Goal: Information Seeking & Learning: Learn about a topic

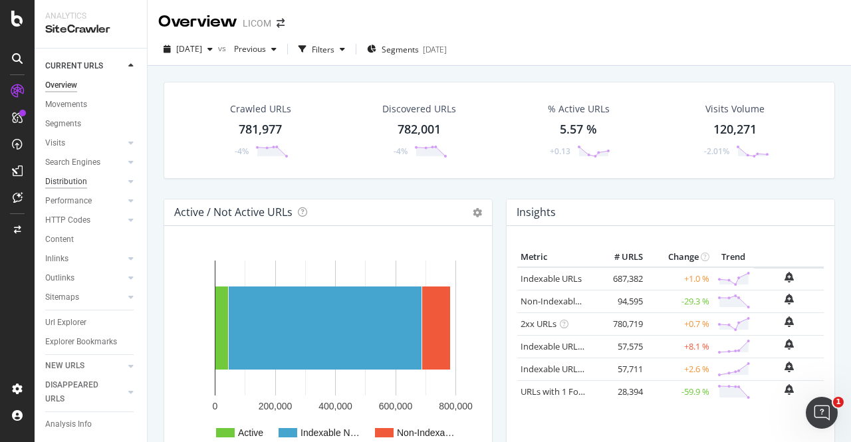
click at [75, 178] on div "Distribution" at bounding box center [66, 182] width 42 height 14
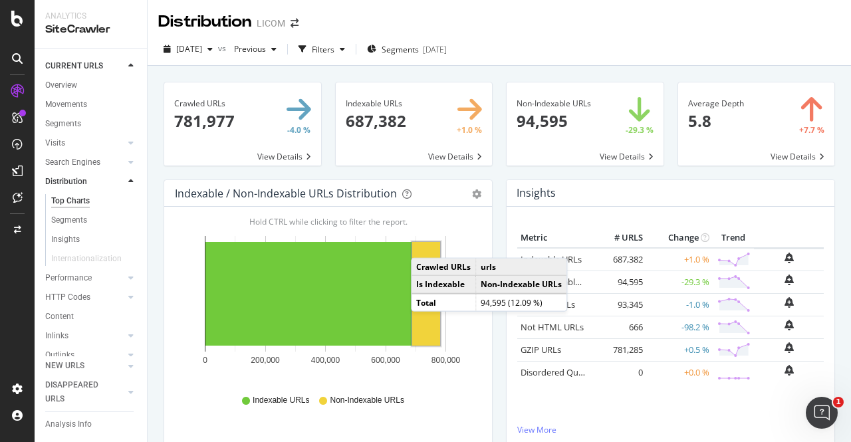
scroll to position [317, 0]
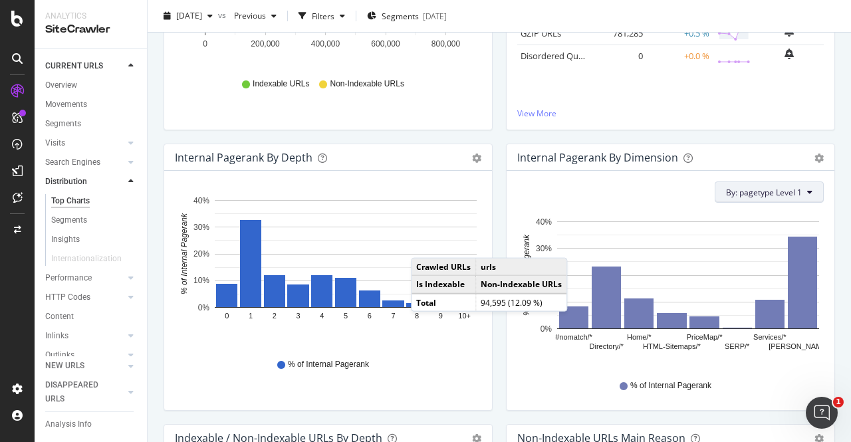
click at [788, 189] on span "By: pagetype Level 1" at bounding box center [764, 192] width 76 height 11
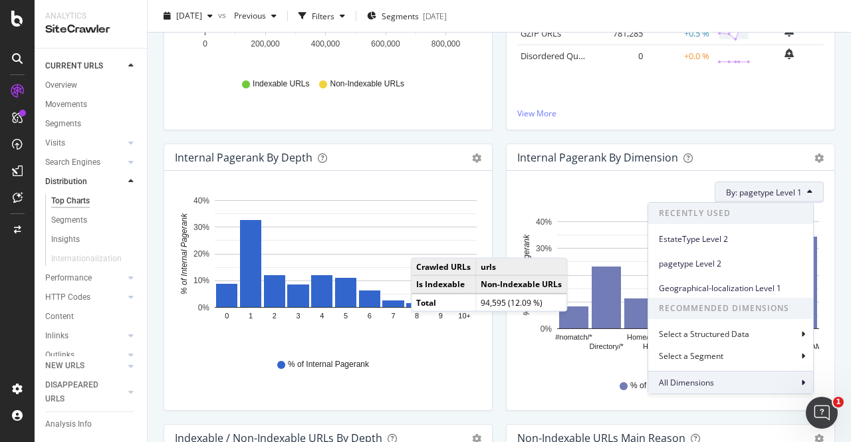
click at [684, 388] on span "All Dimensions" at bounding box center [686, 382] width 55 height 11
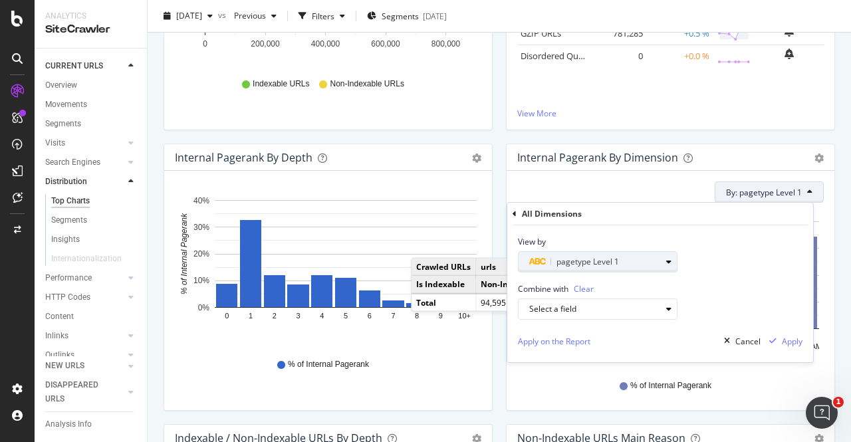
click at [590, 261] on span "pagetype Level 1" at bounding box center [588, 261] width 63 height 11
click at [514, 207] on div "All Dimensions" at bounding box center [660, 214] width 295 height 23
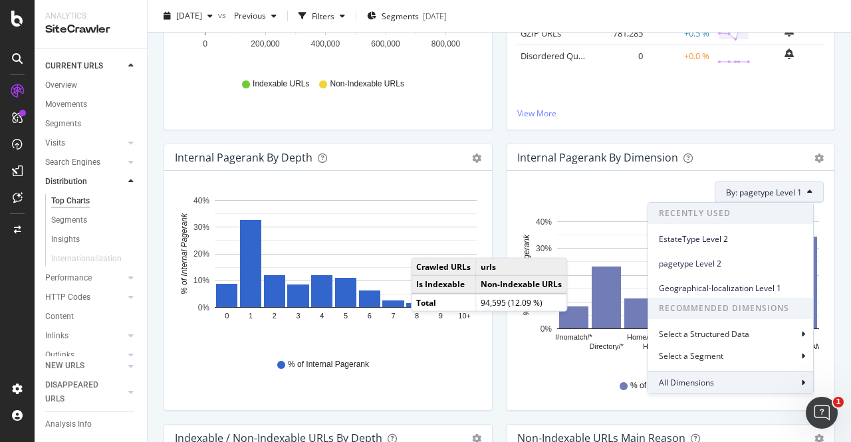
click at [770, 382] on div "All Dimensions" at bounding box center [731, 382] width 165 height 23
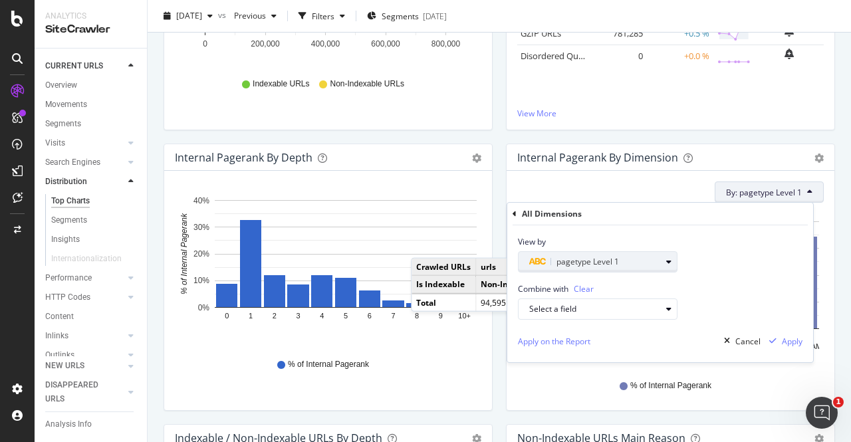
click at [565, 260] on span "pagetype Level 1" at bounding box center [588, 261] width 63 height 11
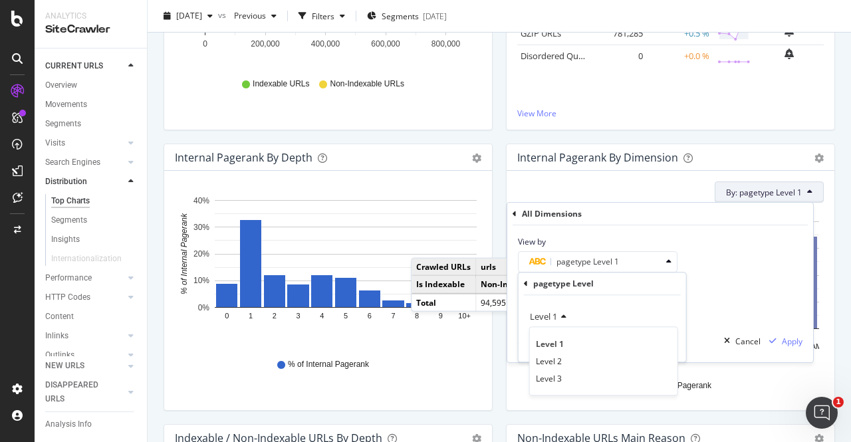
click at [523, 287] on div "pagetype Level Level 1 Level 1 Level 2 Level 3 Validate" at bounding box center [603, 317] width 168 height 89
click at [528, 280] on icon at bounding box center [526, 284] width 4 height 8
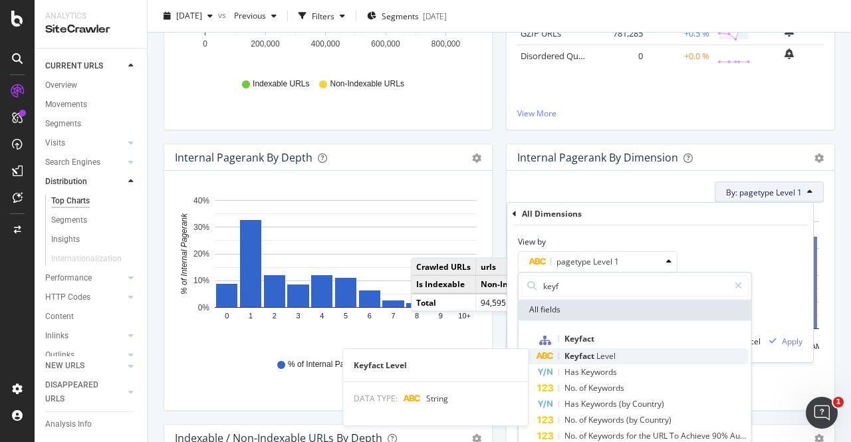
type input "keyf"
click at [584, 362] on div "Keyfact Level" at bounding box center [643, 357] width 212 height 16
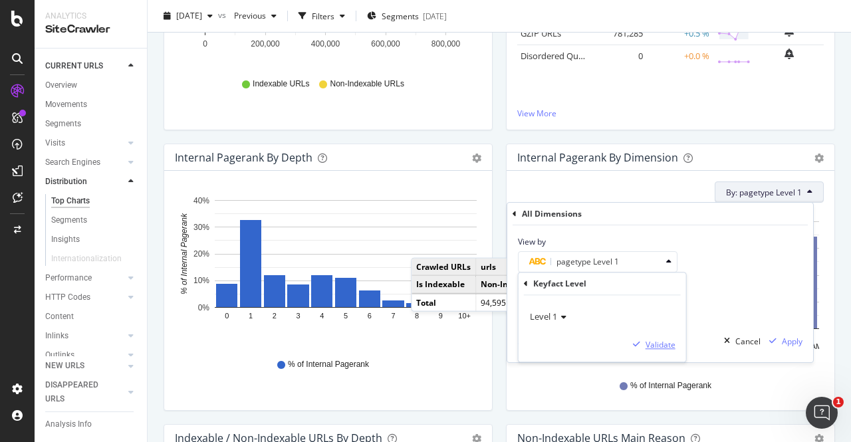
click at [659, 345] on div "Validate" at bounding box center [661, 344] width 30 height 11
click at [788, 349] on div "Apply" at bounding box center [783, 341] width 39 height 20
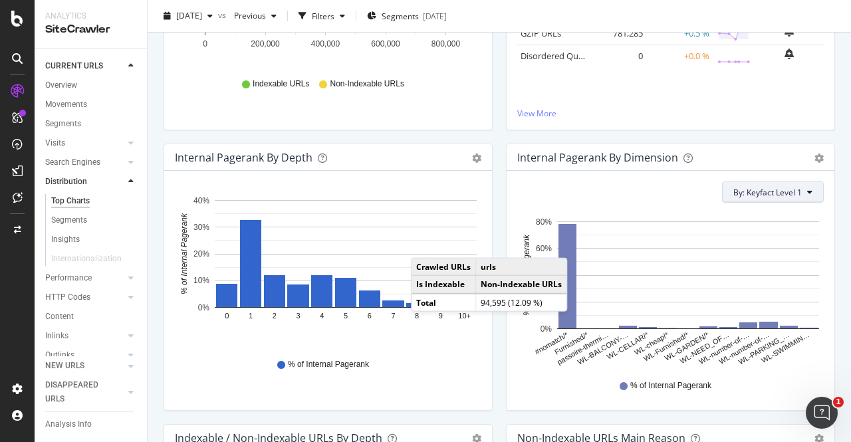
click at [772, 190] on span "By: Keyfact Level 1" at bounding box center [768, 192] width 69 height 11
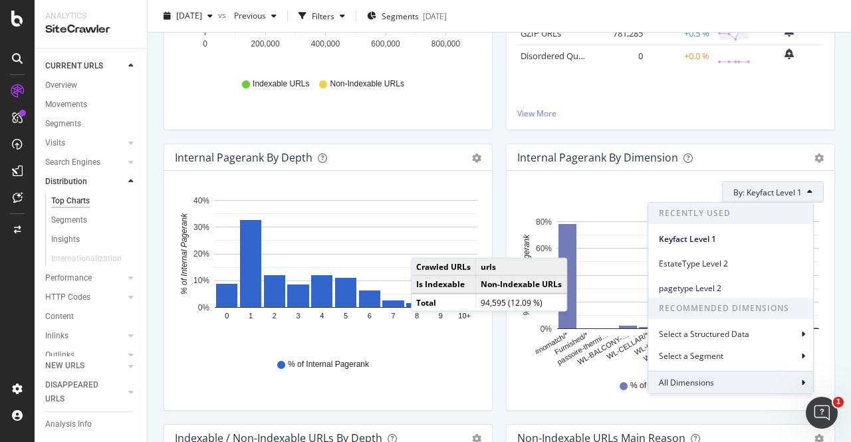
click at [698, 383] on span "All Dimensions" at bounding box center [686, 382] width 55 height 11
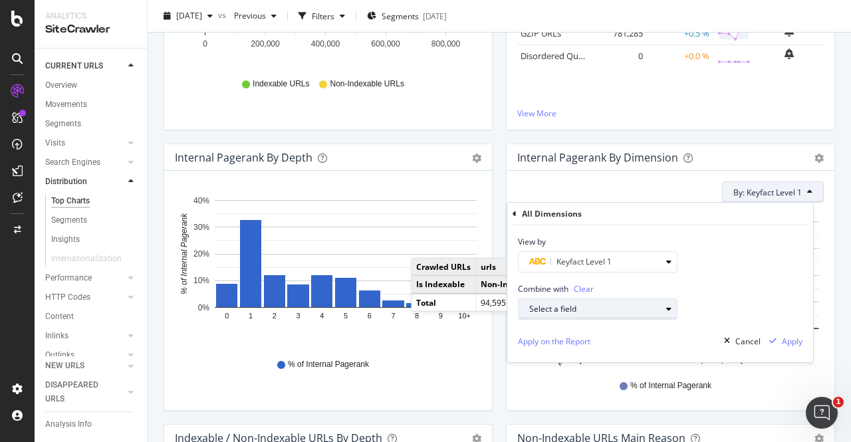
click at [621, 308] on div "Select a field" at bounding box center [595, 309] width 132 height 8
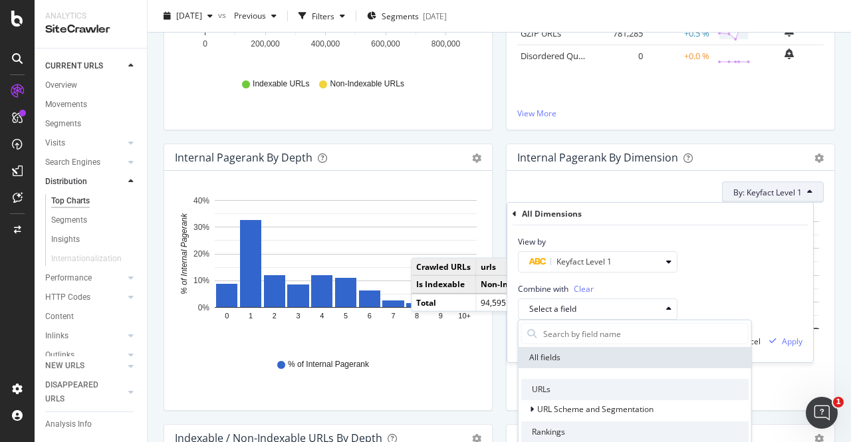
click at [726, 273] on div "Combine with Clear Select a field All fields URLs URL Scheme and Segmentation R…" at bounding box center [661, 296] width 306 height 47
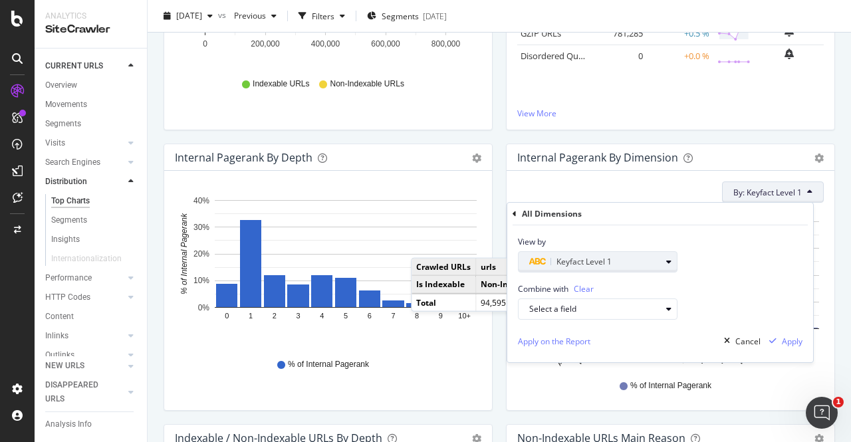
click at [660, 257] on div "Keyfact Level 1" at bounding box center [595, 262] width 132 height 16
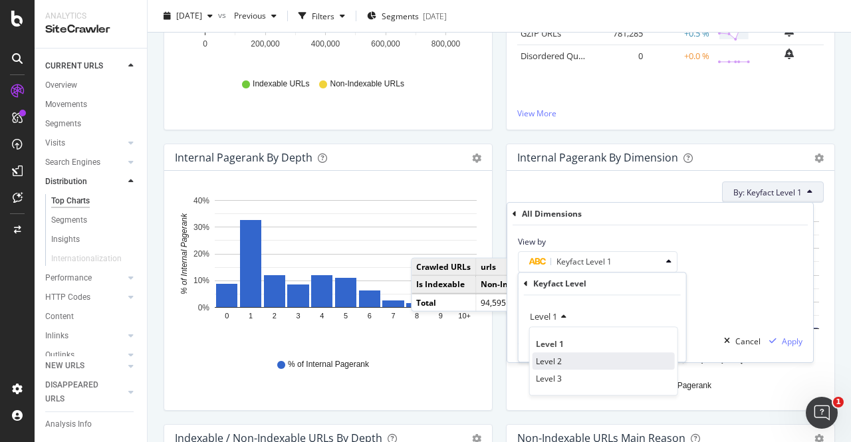
click at [575, 360] on div "Level 2" at bounding box center [604, 361] width 142 height 17
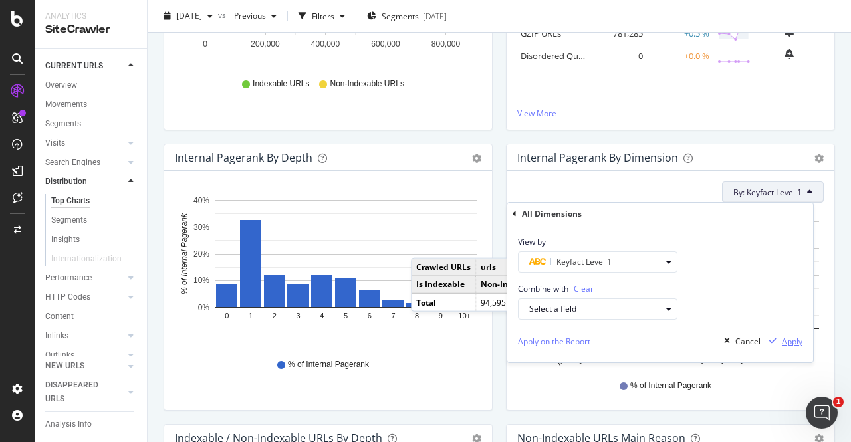
click at [801, 338] on div "Apply" at bounding box center [792, 341] width 21 height 11
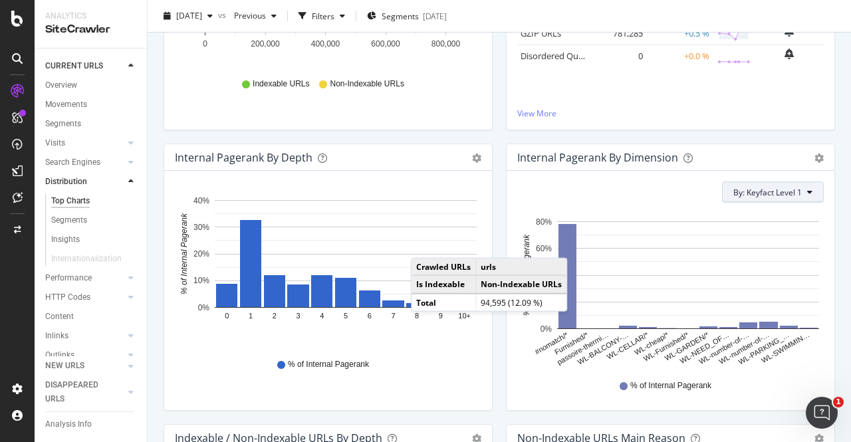
click at [766, 187] on span "By: Keyfact Level 1" at bounding box center [768, 192] width 69 height 11
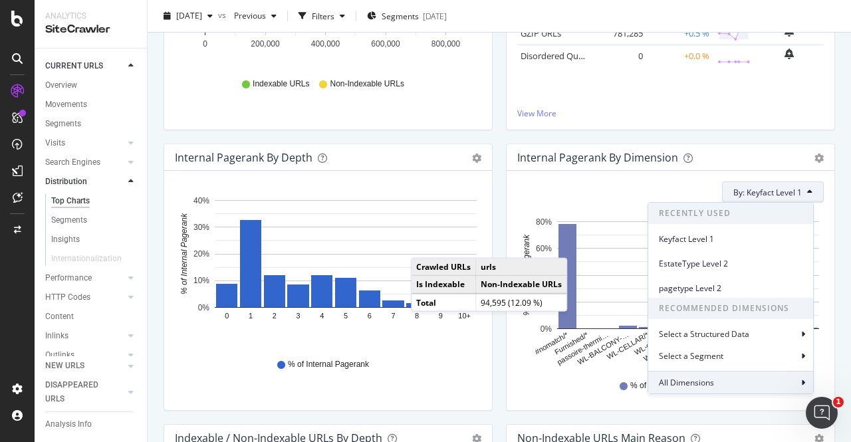
click at [712, 386] on span "All Dimensions" at bounding box center [686, 382] width 55 height 11
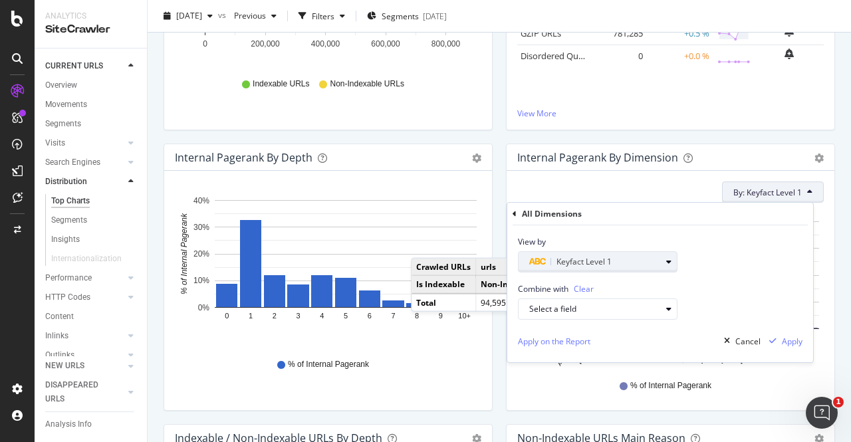
click at [640, 265] on div "Keyfact Level 1" at bounding box center [595, 262] width 132 height 16
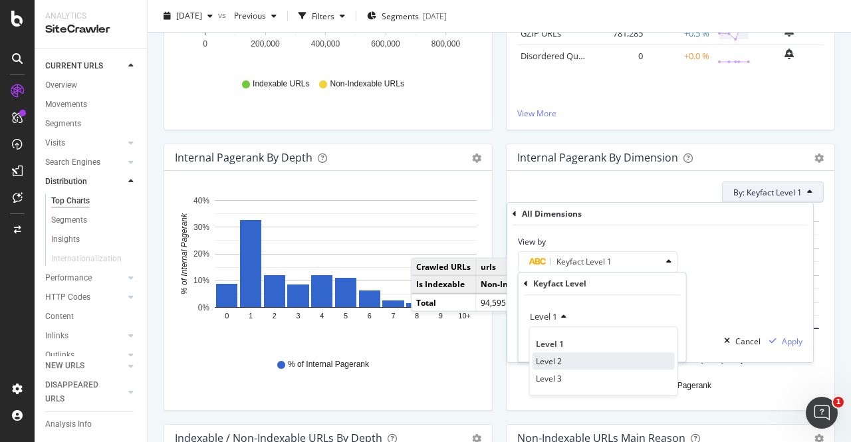
click at [589, 363] on div "Level 2" at bounding box center [604, 361] width 142 height 17
click at [663, 343] on div "Validate" at bounding box center [661, 344] width 30 height 11
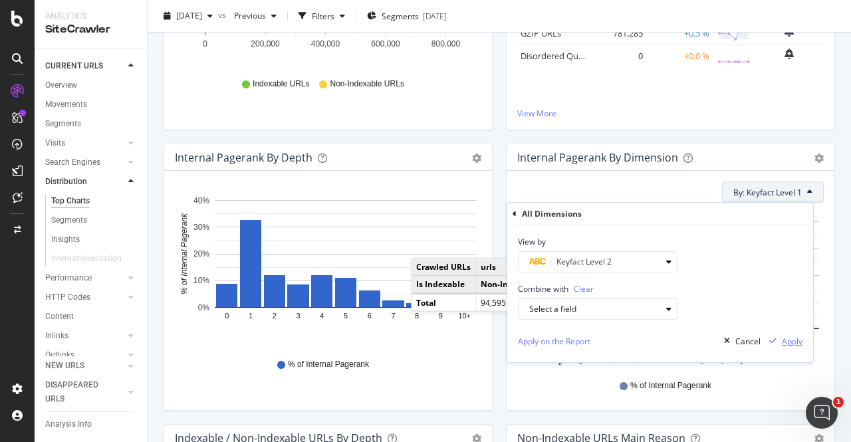
click at [792, 339] on div "Apply" at bounding box center [792, 341] width 21 height 11
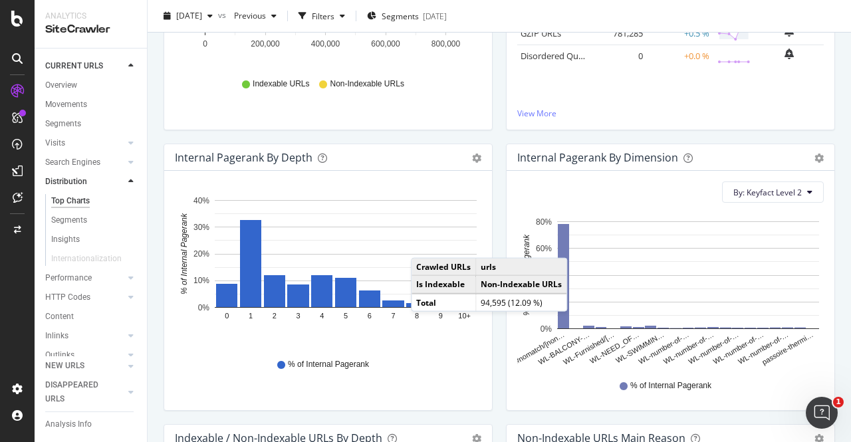
scroll to position [0, 0]
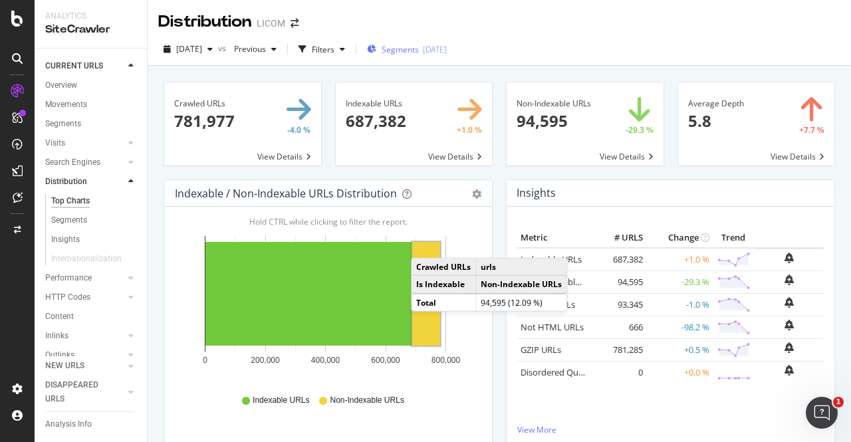
click at [415, 53] on span "Segments" at bounding box center [400, 49] width 37 height 11
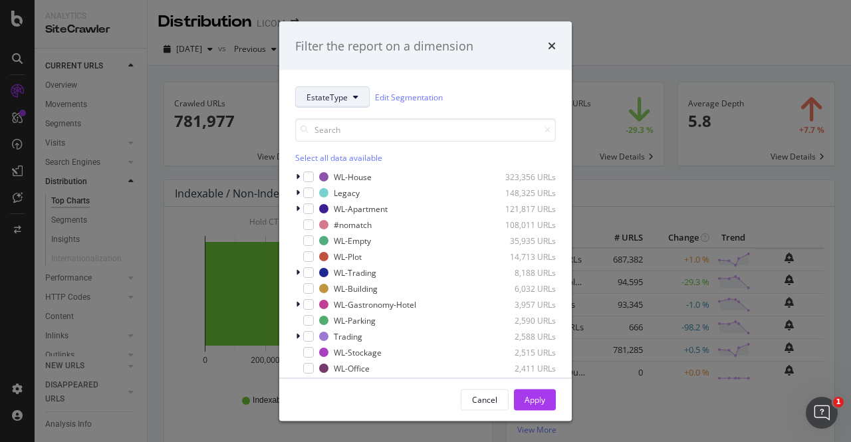
click at [339, 96] on span "EstateType" at bounding box center [327, 96] width 41 height 11
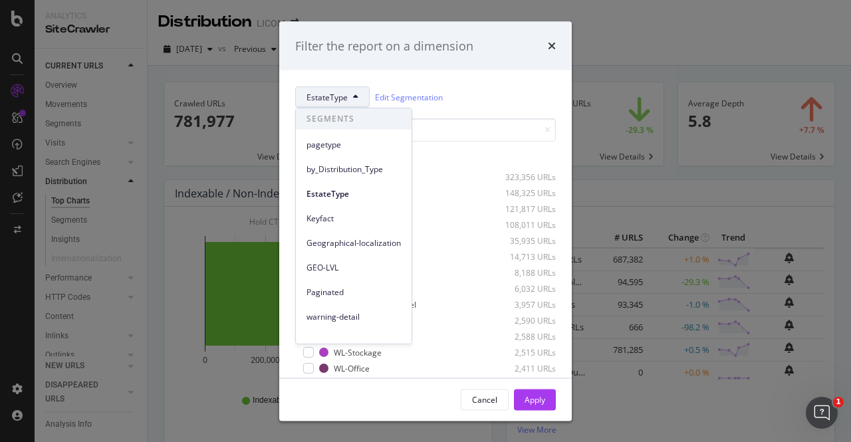
click at [529, 73] on div "EstateType Edit Segmentation Select all data available WL-House 323,356 URLs Le…" at bounding box center [425, 224] width 293 height 307
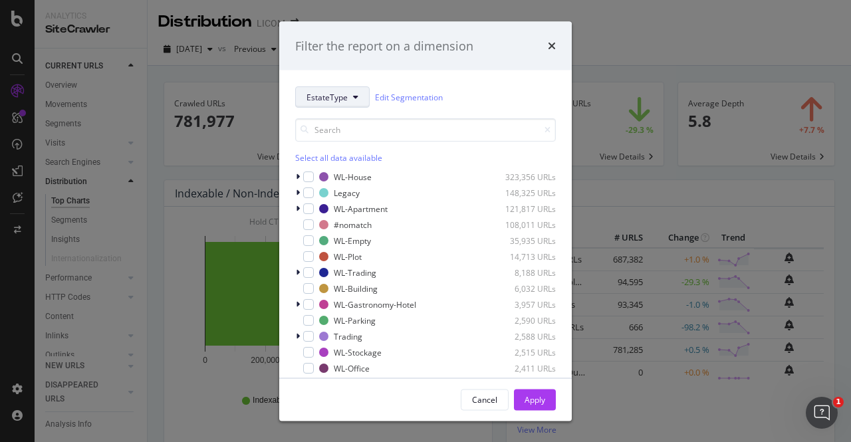
click at [329, 104] on button "EstateType" at bounding box center [332, 96] width 75 height 21
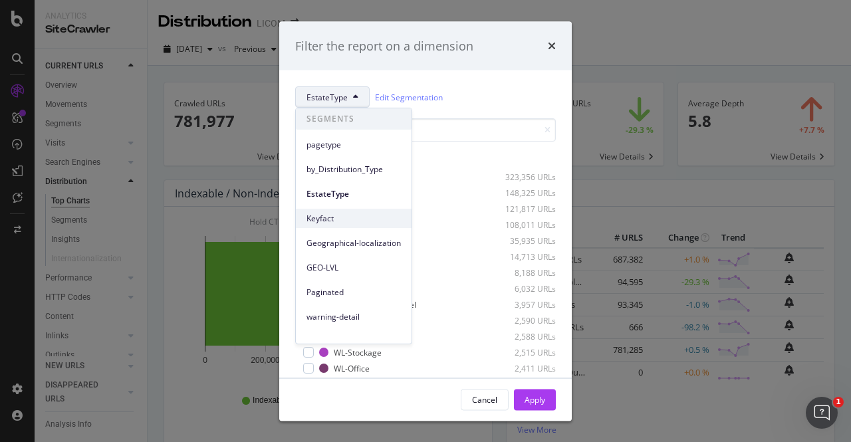
click at [323, 227] on div "Keyfact" at bounding box center [354, 218] width 116 height 19
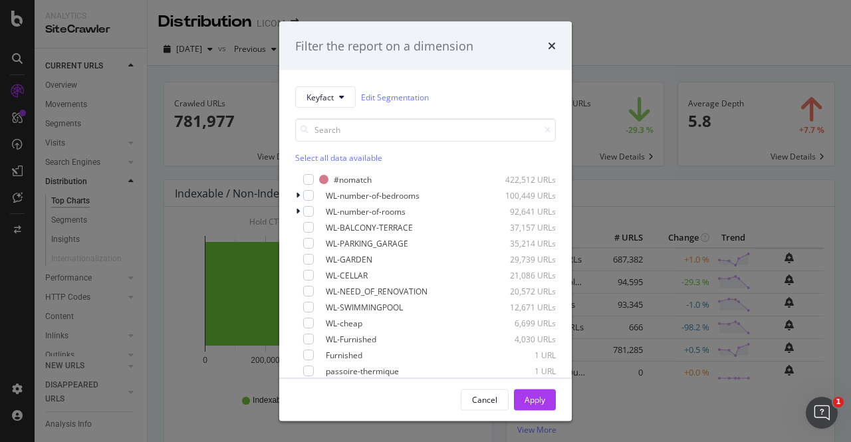
click at [341, 158] on div "Select all data available" at bounding box center [425, 157] width 261 height 11
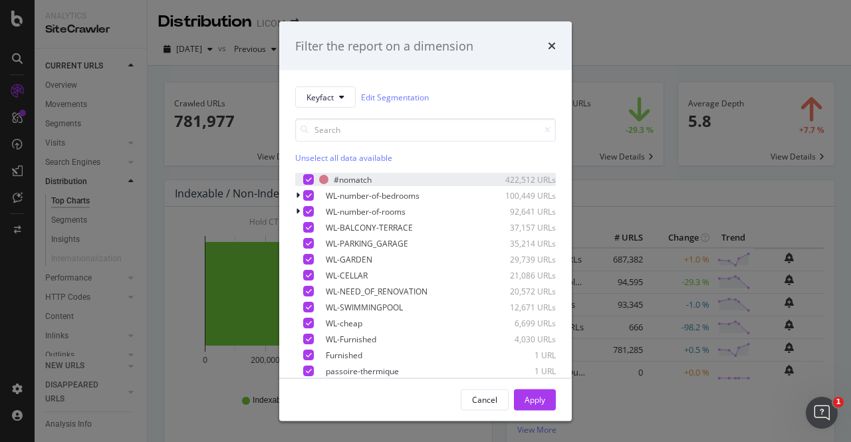
click at [311, 180] on icon "modal" at bounding box center [309, 179] width 6 height 7
click at [536, 400] on div "Apply" at bounding box center [535, 399] width 21 height 11
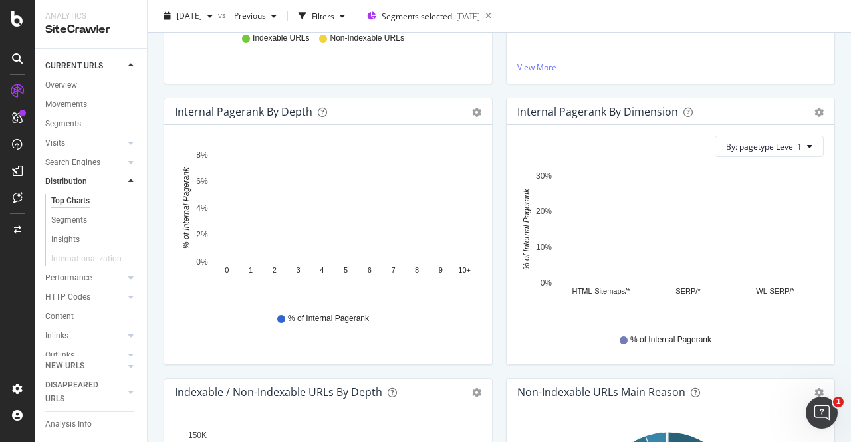
scroll to position [363, 0]
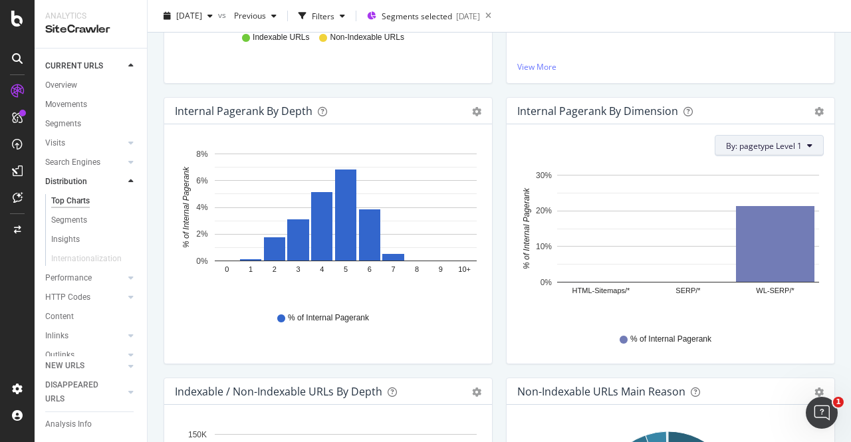
click at [787, 146] on span "By: pagetype Level 1" at bounding box center [764, 145] width 76 height 11
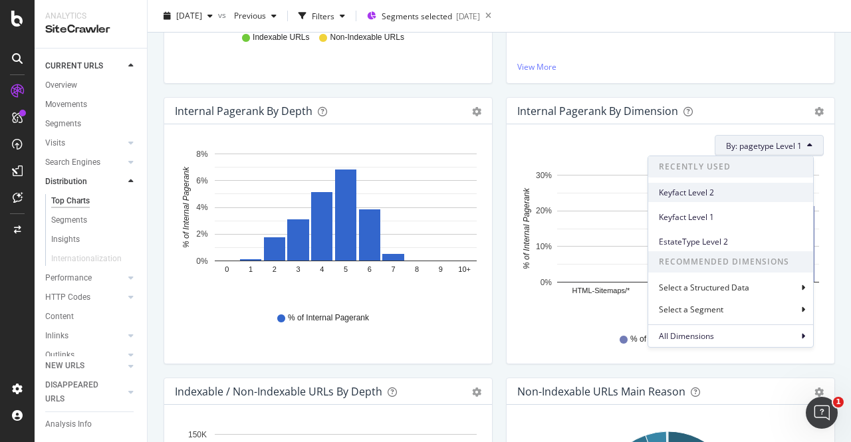
click at [718, 189] on span "Keyfact Level 2" at bounding box center [731, 193] width 144 height 12
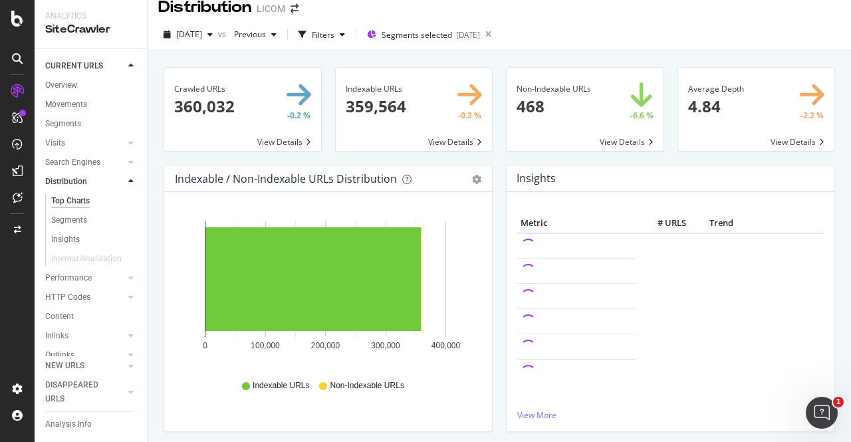
scroll to position [0, 0]
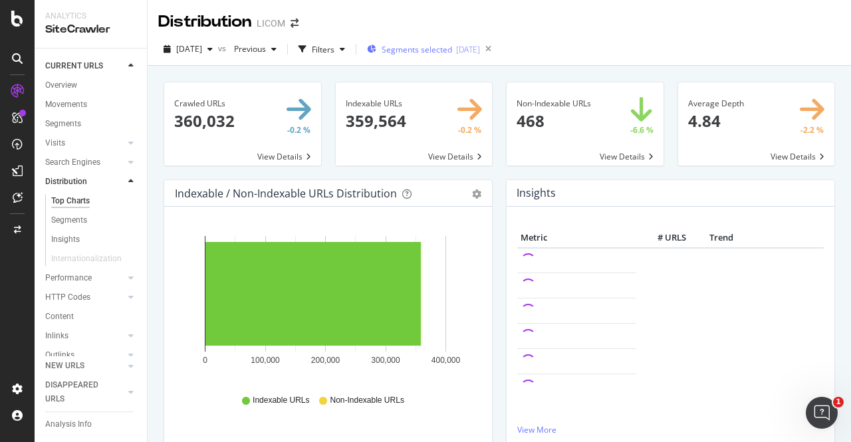
click at [444, 47] on span "Segments selected" at bounding box center [417, 49] width 71 height 11
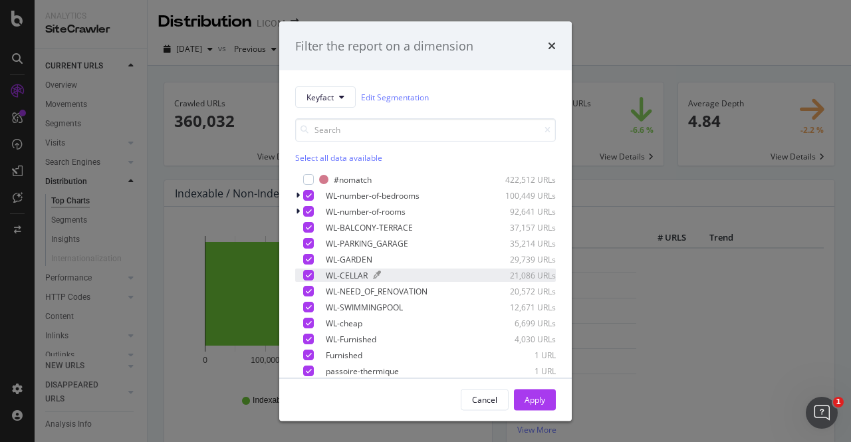
scroll to position [15, 0]
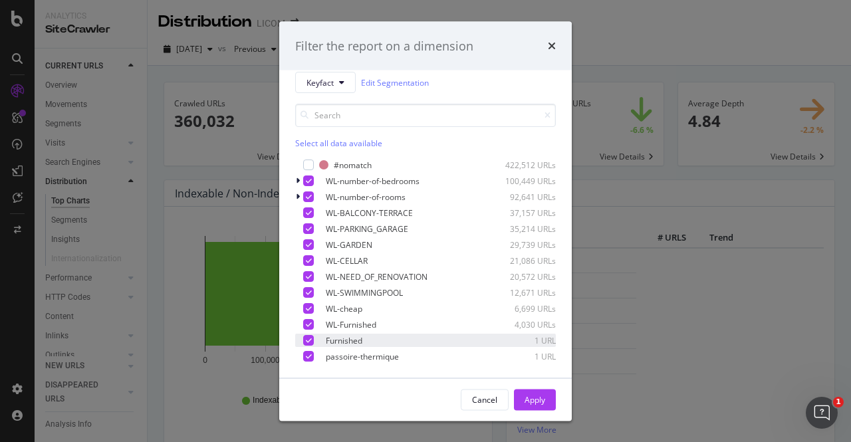
click at [309, 337] on icon "modal" at bounding box center [309, 340] width 6 height 7
click at [309, 359] on div "modal" at bounding box center [308, 356] width 11 height 11
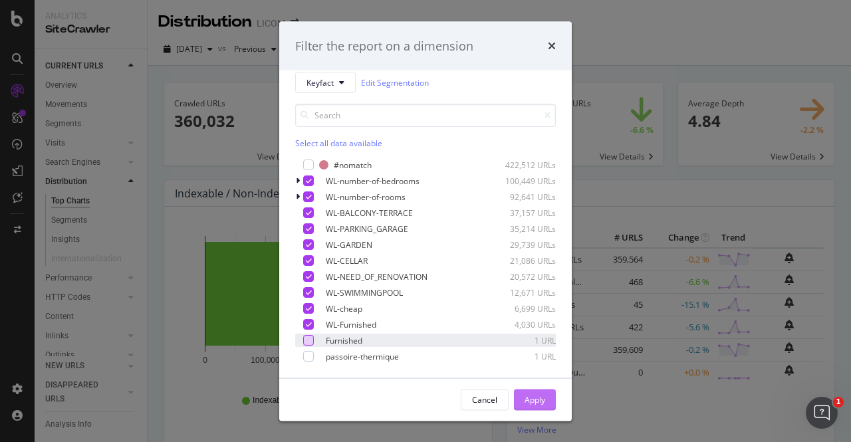
click at [526, 398] on div "Apply" at bounding box center [535, 399] width 21 height 11
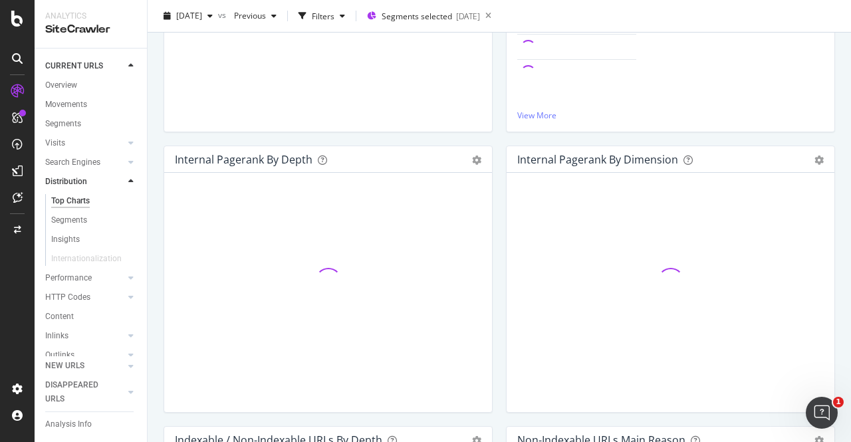
scroll to position [319, 0]
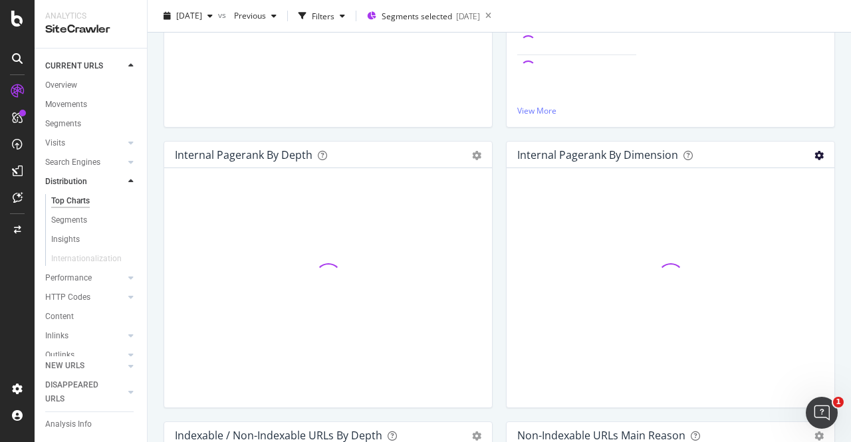
click at [815, 155] on icon "gear" at bounding box center [819, 155] width 9 height 9
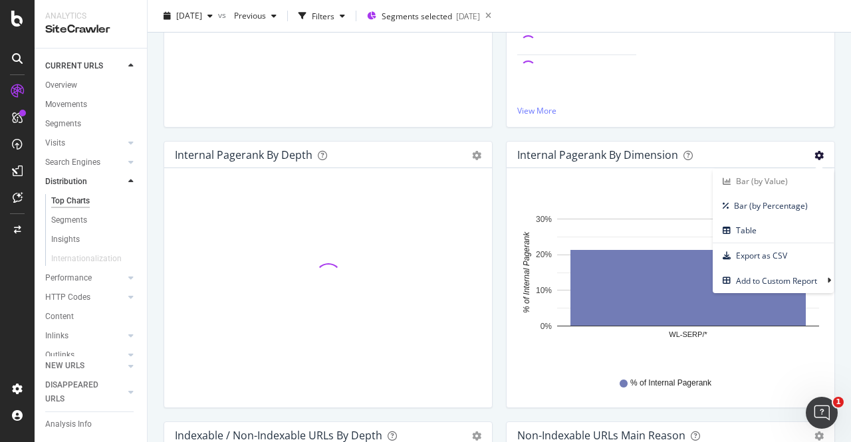
click at [815, 155] on icon "gear" at bounding box center [819, 155] width 9 height 9
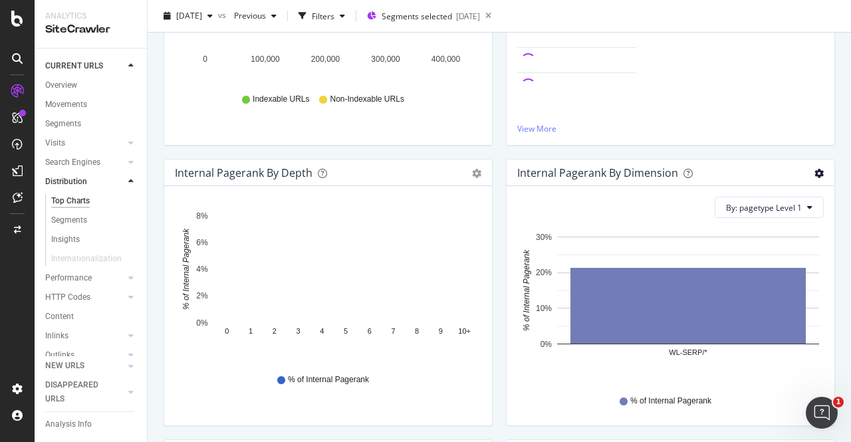
scroll to position [302, 0]
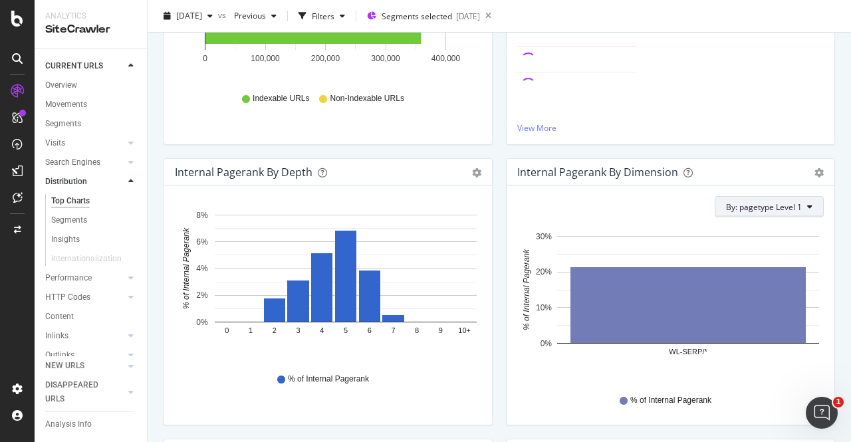
click at [790, 214] on button "By: pagetype Level 1" at bounding box center [769, 206] width 109 height 21
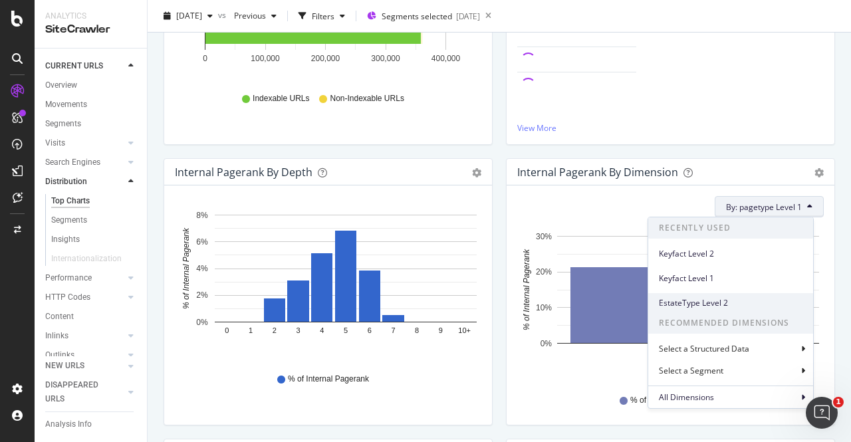
click at [760, 300] on span "EstateType Level 2" at bounding box center [731, 303] width 144 height 12
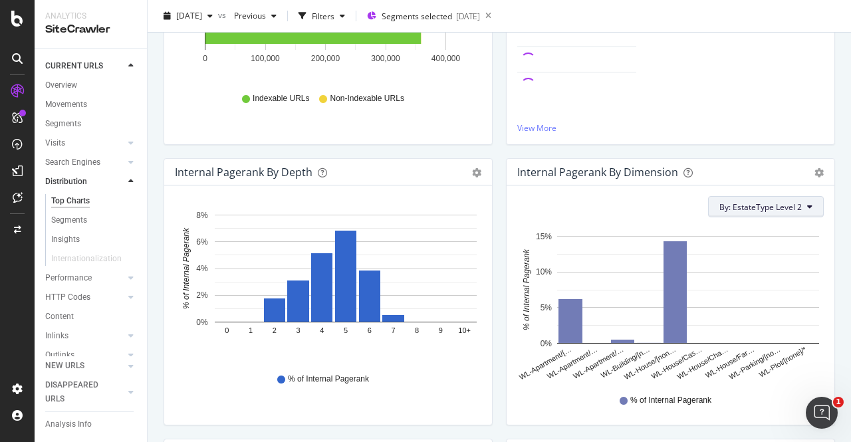
click at [776, 210] on span "By: EstateType Level 2" at bounding box center [761, 207] width 82 height 11
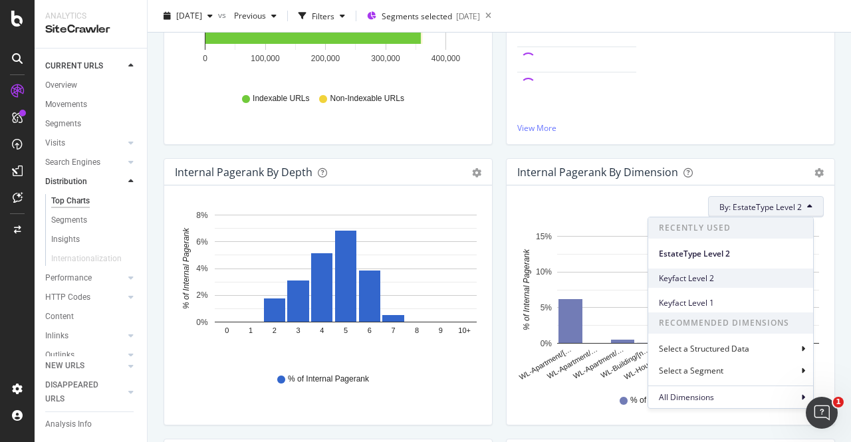
click at [693, 279] on span "Keyfact Level 2" at bounding box center [731, 279] width 144 height 12
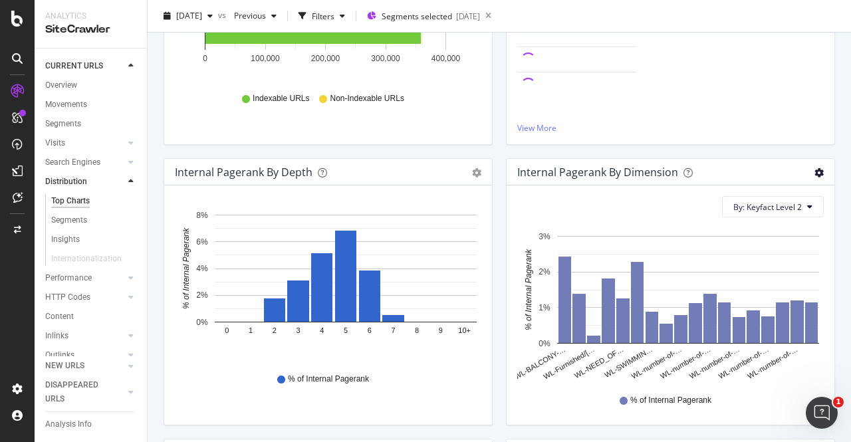
click at [815, 175] on icon "gear" at bounding box center [819, 172] width 9 height 9
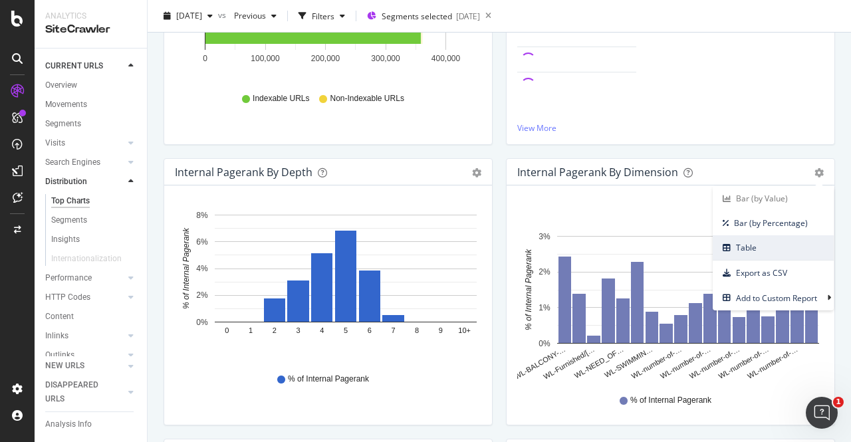
click at [762, 251] on span "Table" at bounding box center [773, 248] width 121 height 18
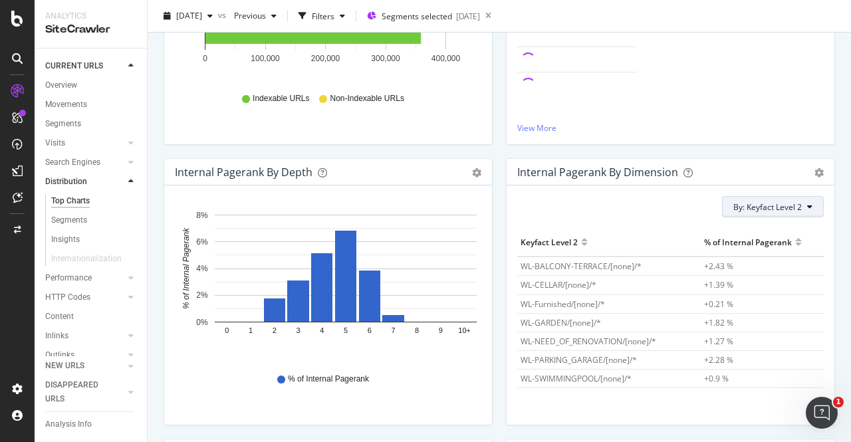
click at [759, 211] on span "By: Keyfact Level 2" at bounding box center [768, 207] width 69 height 11
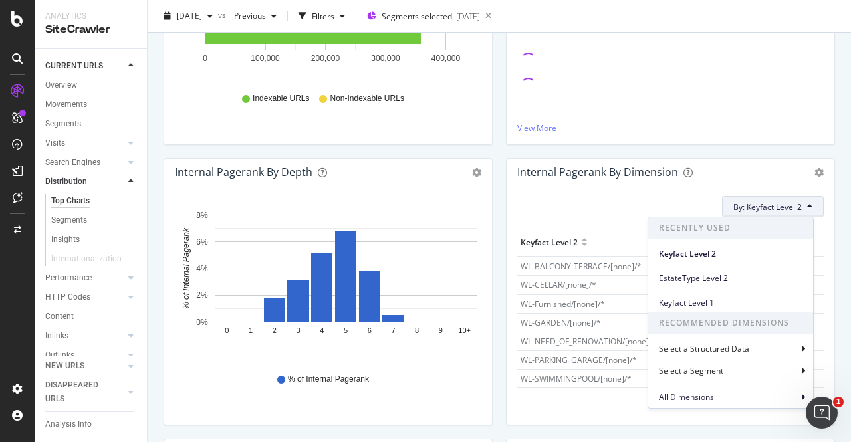
click at [758, 206] on span "By: Keyfact Level 2" at bounding box center [768, 207] width 69 height 11
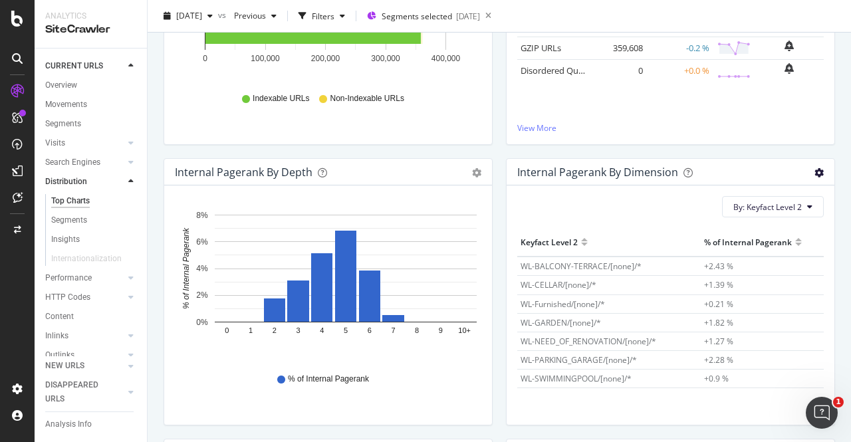
click at [815, 174] on icon "gear" at bounding box center [819, 172] width 9 height 9
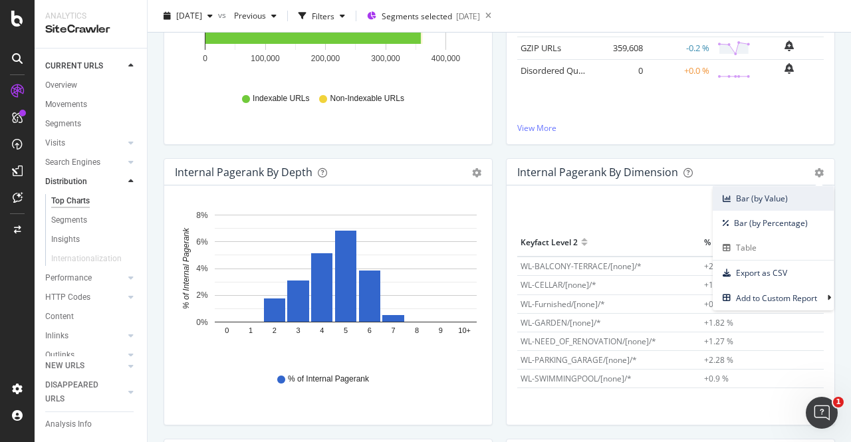
click at [758, 202] on span "Bar (by Value)" at bounding box center [773, 199] width 121 height 18
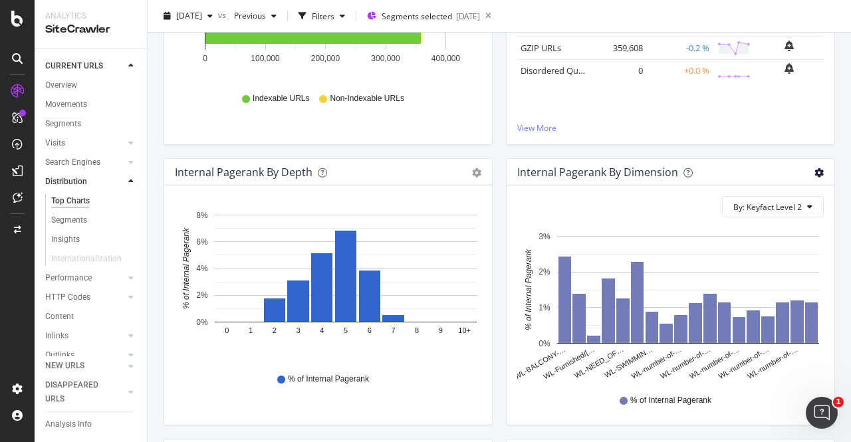
click at [815, 171] on icon "gear" at bounding box center [819, 172] width 9 height 9
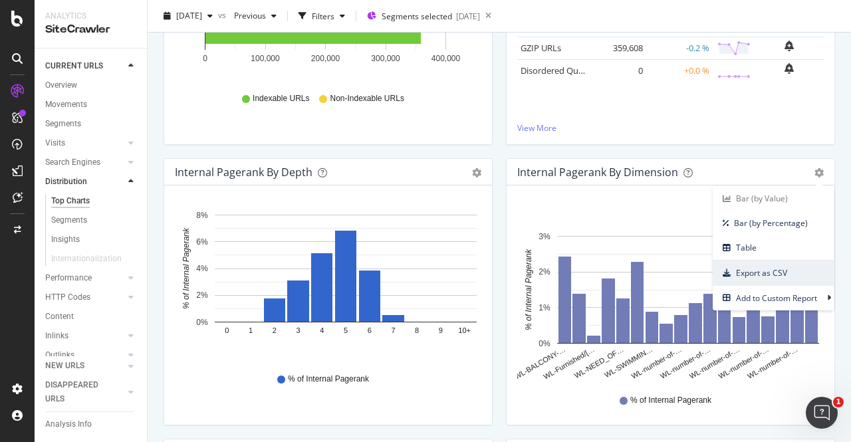
click at [758, 271] on span "Export as CSV" at bounding box center [773, 273] width 121 height 18
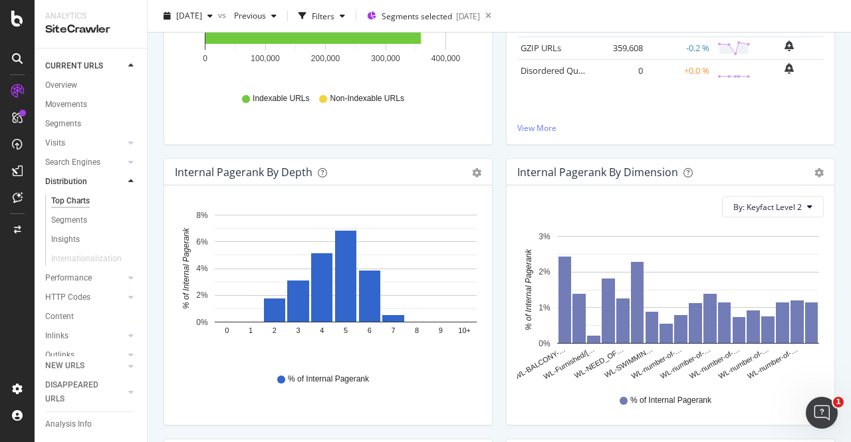
scroll to position [94, 0]
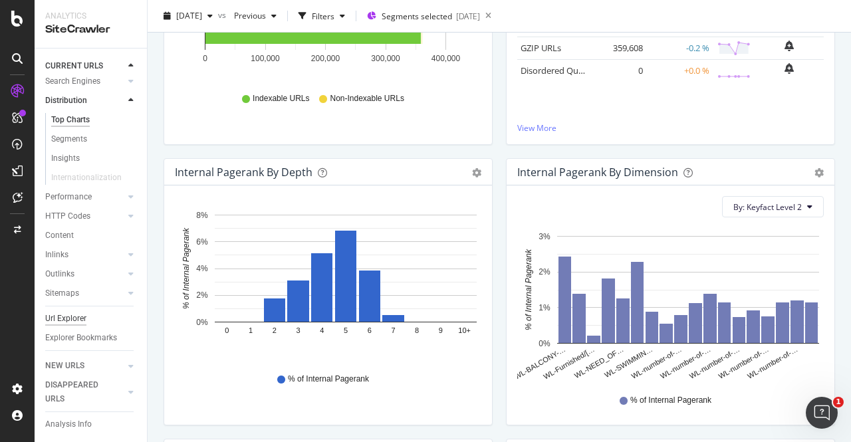
click at [58, 312] on div "Url Explorer" at bounding box center [65, 319] width 41 height 14
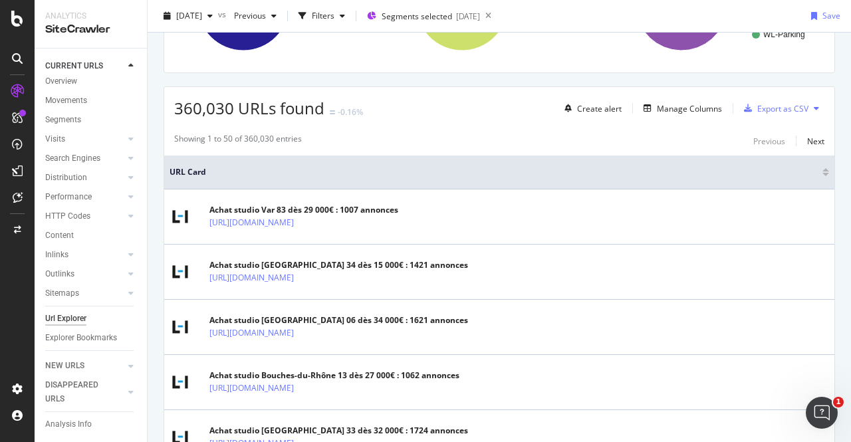
scroll to position [52, 0]
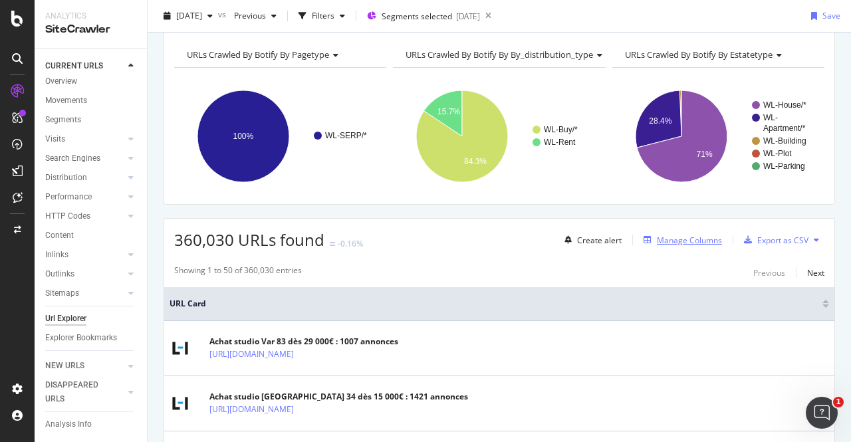
click at [683, 236] on div "Manage Columns" at bounding box center [689, 240] width 65 height 11
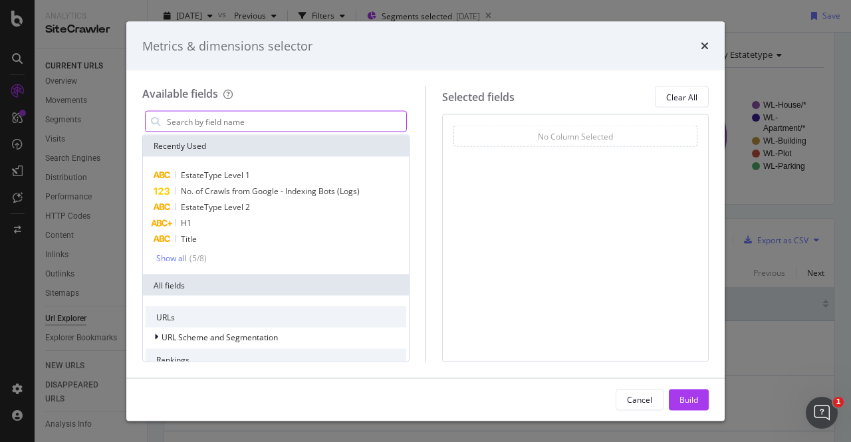
click at [220, 123] on input "modal" at bounding box center [286, 122] width 241 height 20
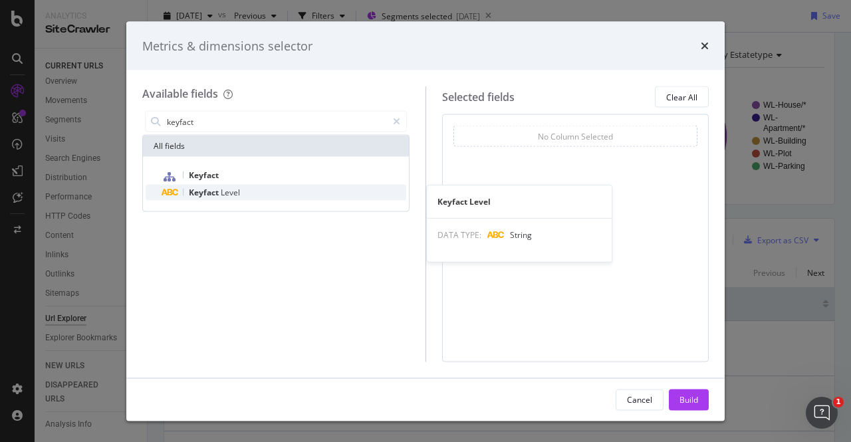
type input "keyfact"
click at [220, 194] on span "Keyfact" at bounding box center [205, 192] width 32 height 11
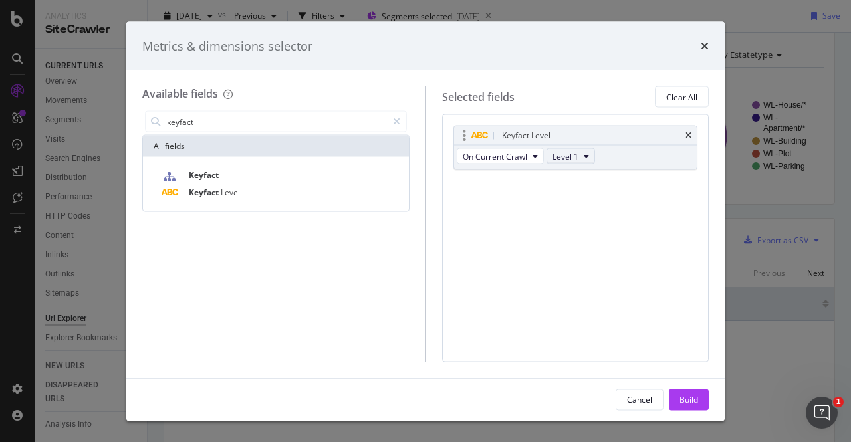
click at [585, 152] on icon "modal" at bounding box center [586, 156] width 5 height 8
click at [577, 204] on span "Level 2" at bounding box center [570, 204] width 27 height 12
click at [677, 400] on button "Build" at bounding box center [689, 399] width 40 height 21
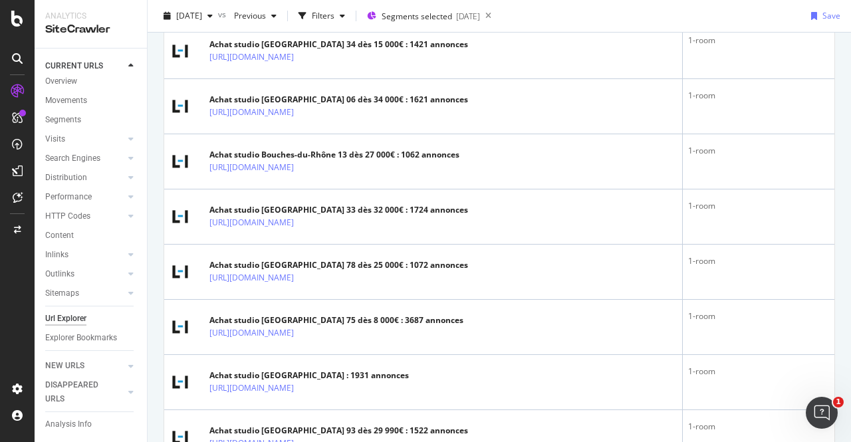
scroll to position [27, 0]
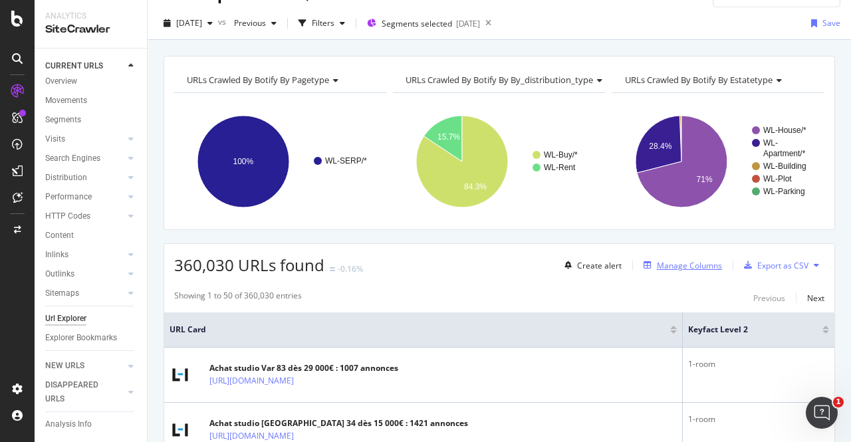
click at [664, 261] on div "Manage Columns" at bounding box center [689, 265] width 65 height 11
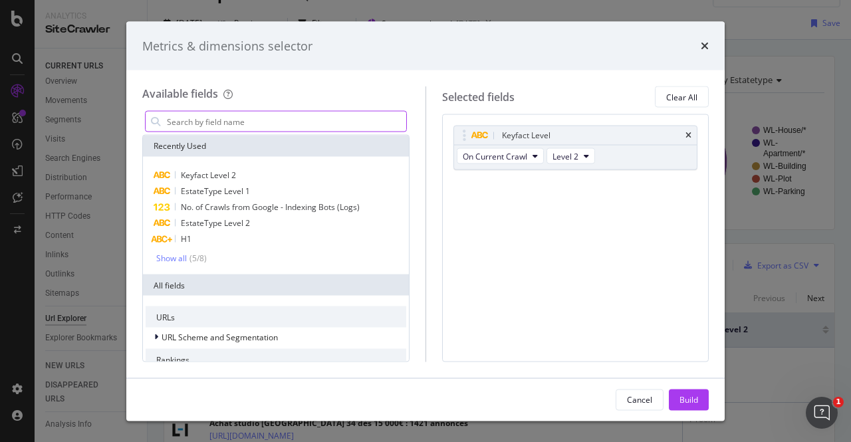
click at [192, 122] on input "modal" at bounding box center [286, 122] width 241 height 20
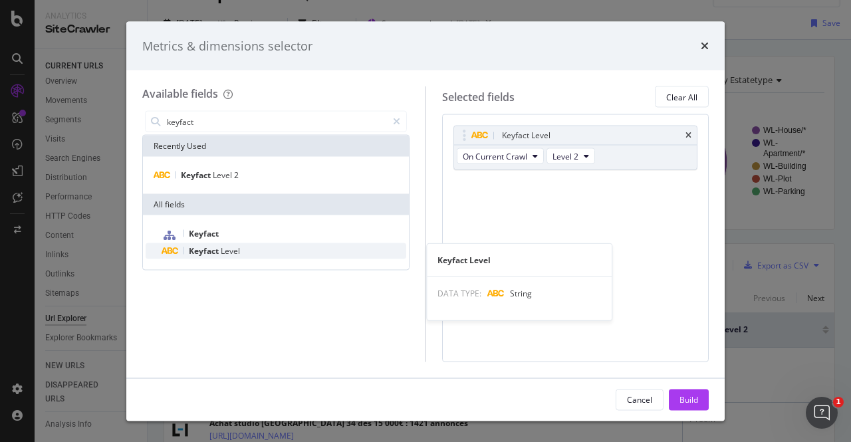
type input "keyfact"
click at [244, 251] on div "Keyfact Level" at bounding box center [284, 251] width 245 height 16
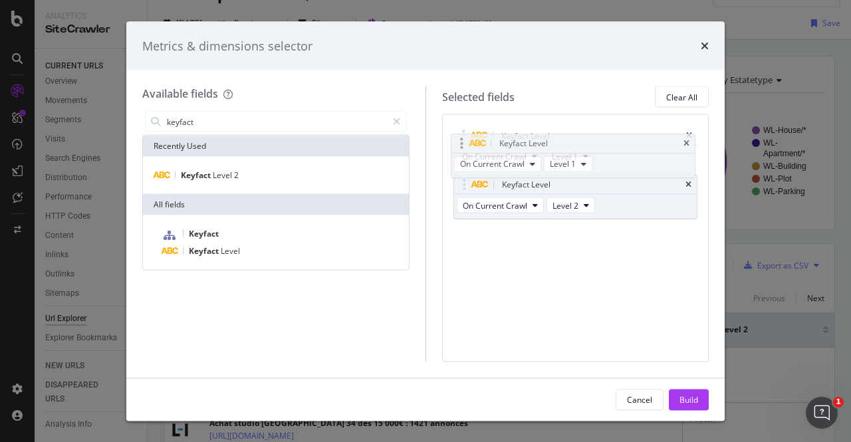
drag, startPoint x: 623, startPoint y: 177, endPoint x: 621, endPoint y: 136, distance: 41.3
click at [621, 136] on body "Analytics SiteCrawler CURRENT URLS Overview Movements Segments Visits Analysis …" at bounding box center [425, 221] width 851 height 442
click at [686, 400] on div "Build" at bounding box center [689, 399] width 19 height 11
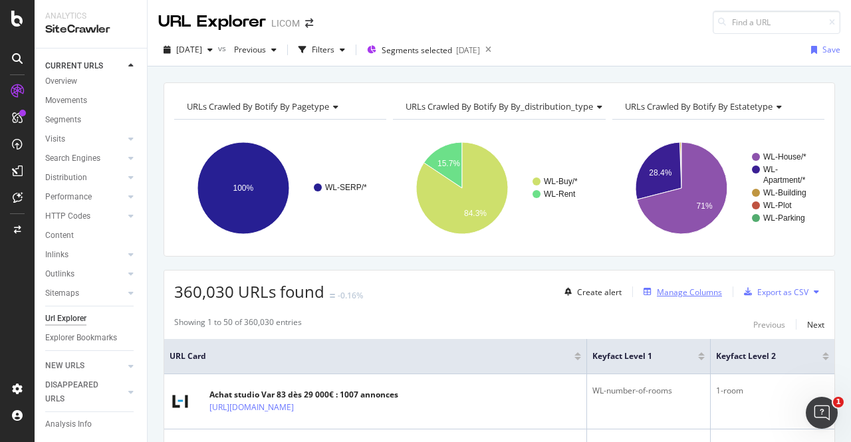
click at [687, 291] on div "Manage Columns" at bounding box center [689, 292] width 65 height 11
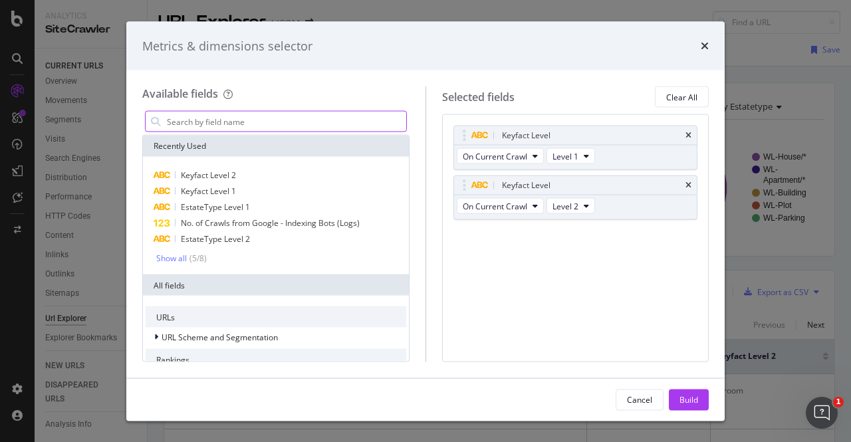
click at [273, 118] on input "modal" at bounding box center [286, 122] width 241 height 20
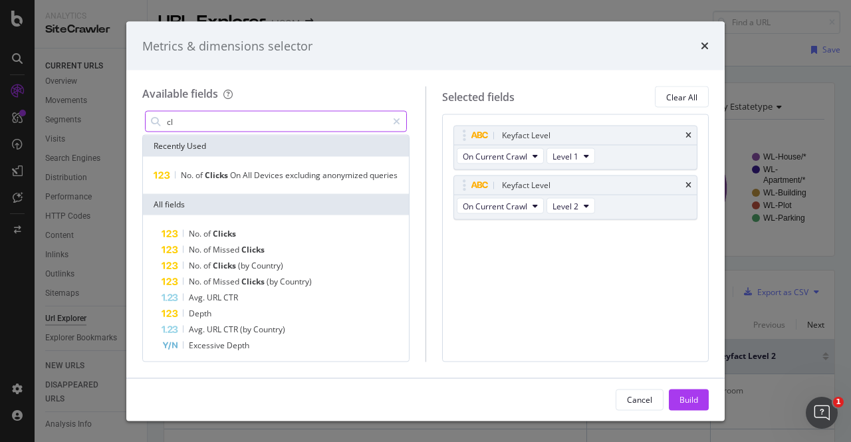
type input "c"
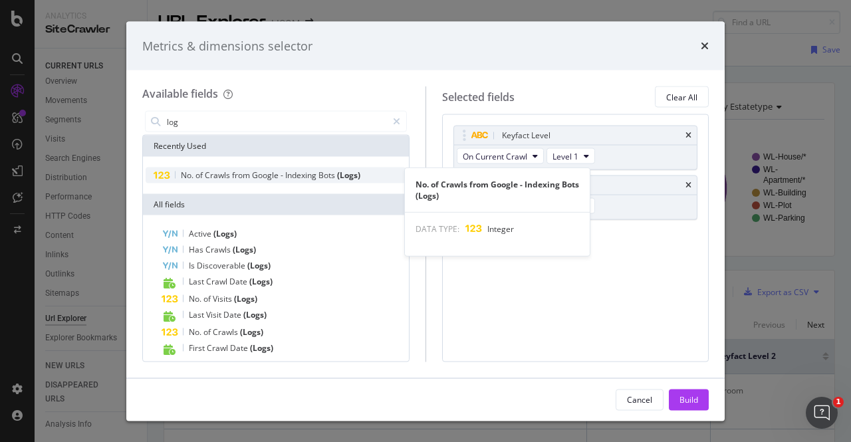
type input "log"
click at [267, 178] on span "Google" at bounding box center [266, 175] width 29 height 11
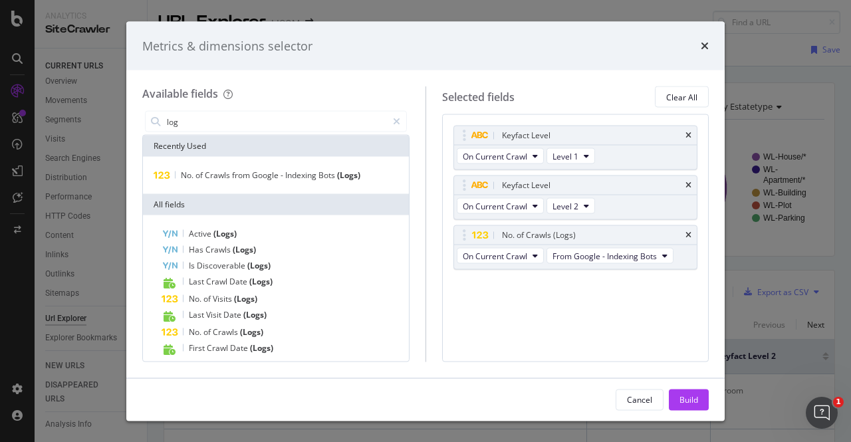
click at [606, 319] on div "Keyfact Level On Current Crawl Level 1 Keyfact Level On Current Crawl Level 2 N…" at bounding box center [575, 237] width 267 height 247
click at [693, 401] on div "Build" at bounding box center [689, 399] width 19 height 11
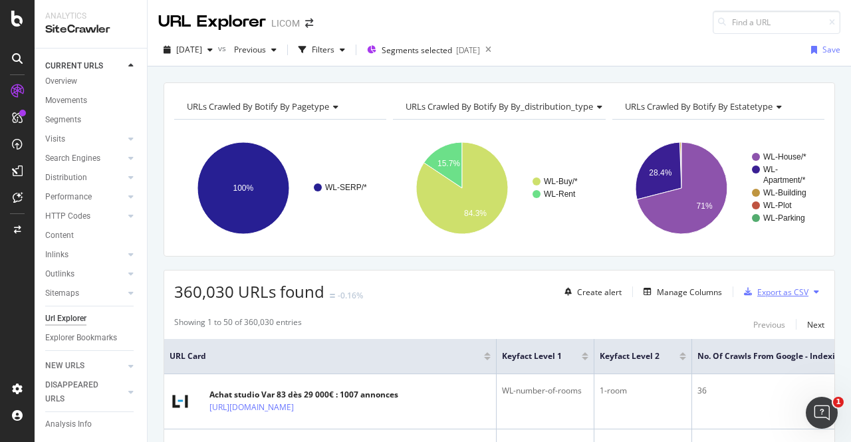
click at [781, 289] on div "Export as CSV" at bounding box center [783, 292] width 51 height 11
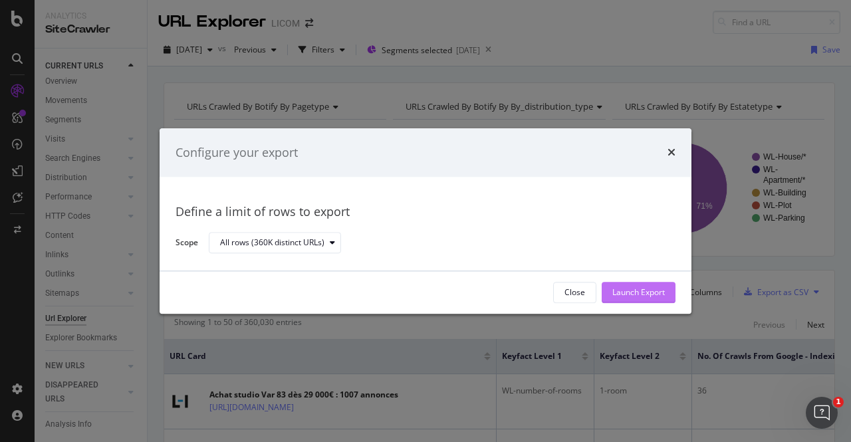
click at [624, 287] on div "Launch Export" at bounding box center [639, 293] width 53 height 20
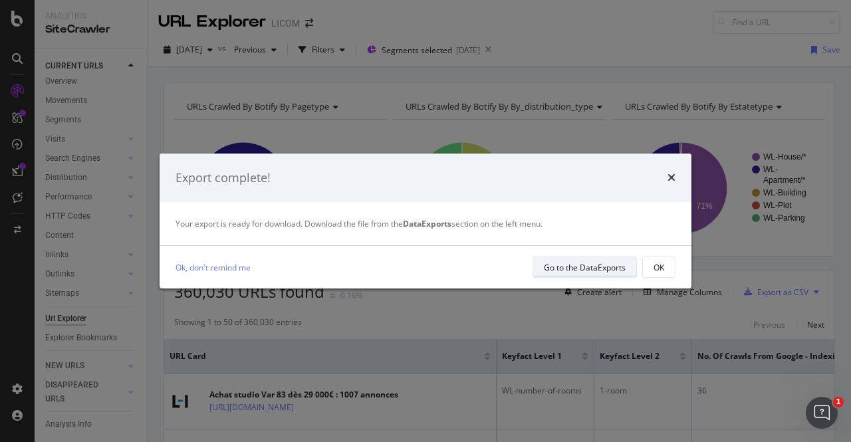
click at [604, 263] on div "Go to the DataExports" at bounding box center [585, 267] width 82 height 11
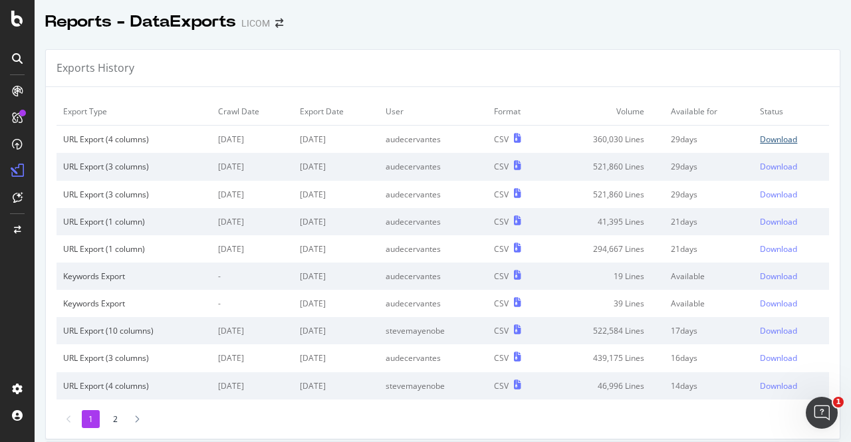
click at [768, 139] on div "Download" at bounding box center [778, 139] width 37 height 11
click at [528, 65] on div "Exports History" at bounding box center [443, 68] width 794 height 37
click at [562, 72] on div "Exports History" at bounding box center [443, 68] width 794 height 37
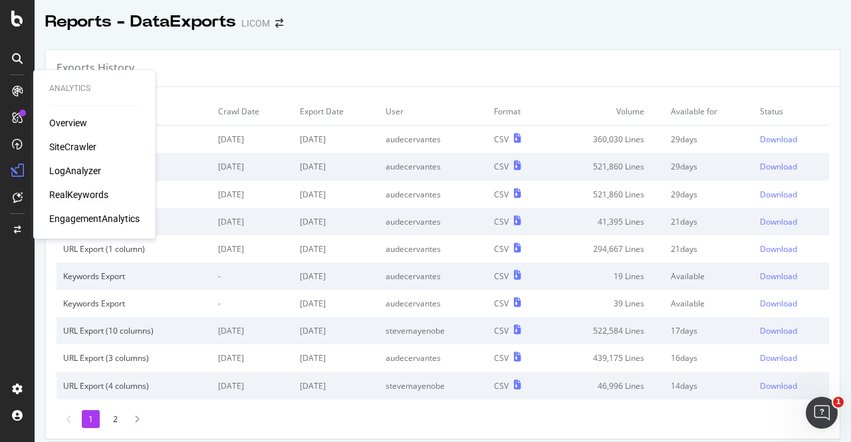
click at [87, 194] on div "RealKeywords" at bounding box center [78, 194] width 59 height 13
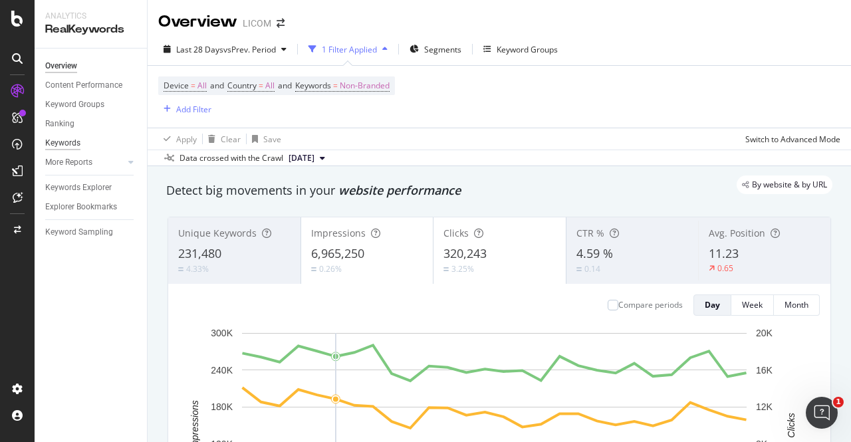
click at [61, 137] on div "Keywords" at bounding box center [62, 143] width 35 height 14
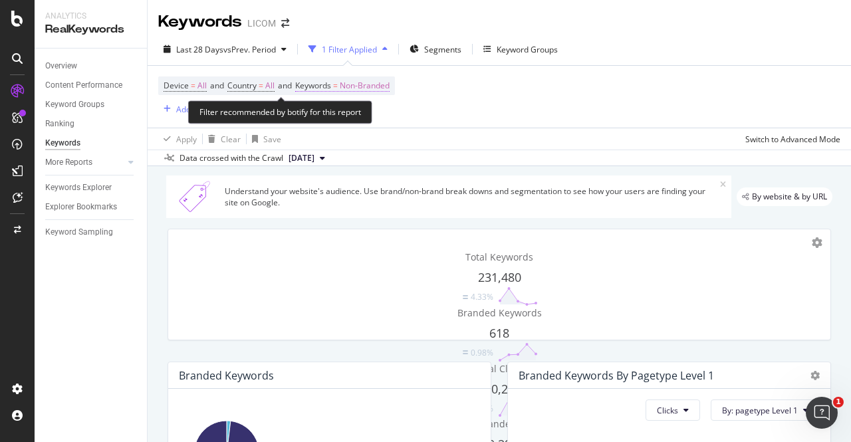
click at [372, 88] on span "Non-Branded" at bounding box center [365, 85] width 50 height 19
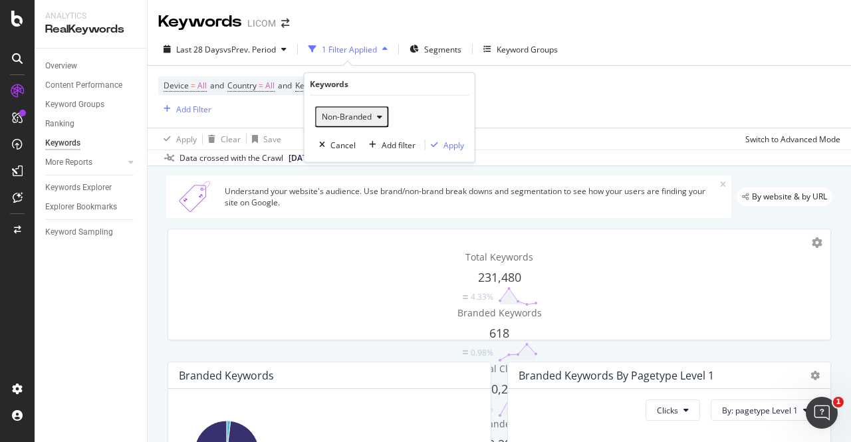
click at [372, 119] on div "button" at bounding box center [380, 117] width 16 height 8
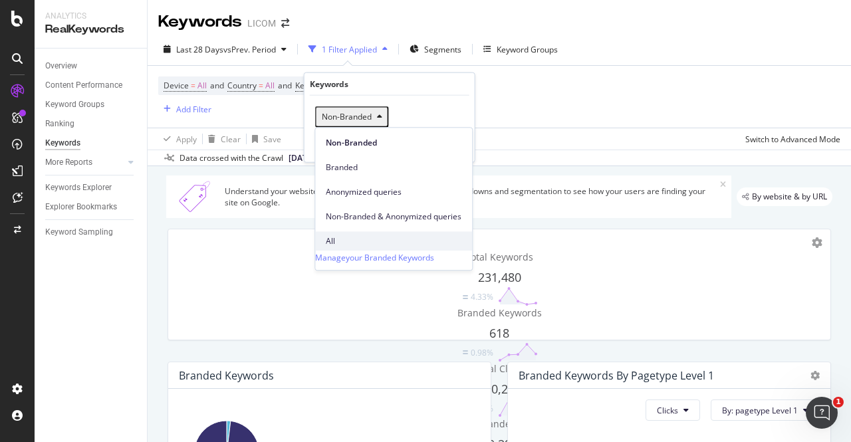
click at [351, 235] on span "All" at bounding box center [394, 241] width 136 height 12
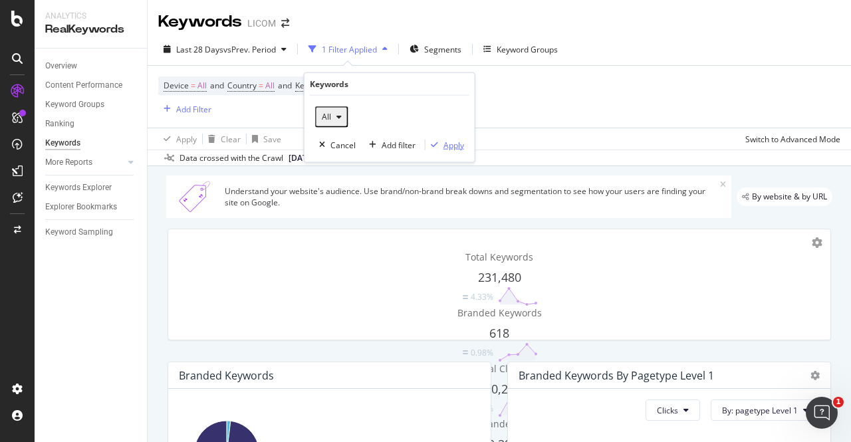
click at [457, 143] on div "Apply" at bounding box center [454, 144] width 21 height 11
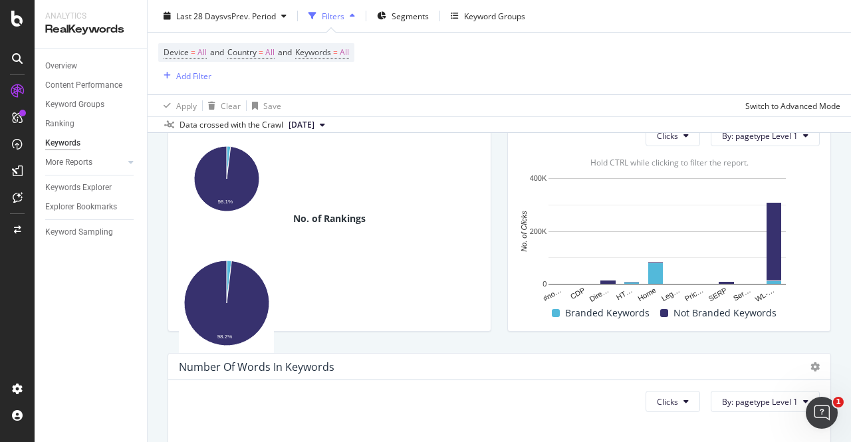
scroll to position [202, 0]
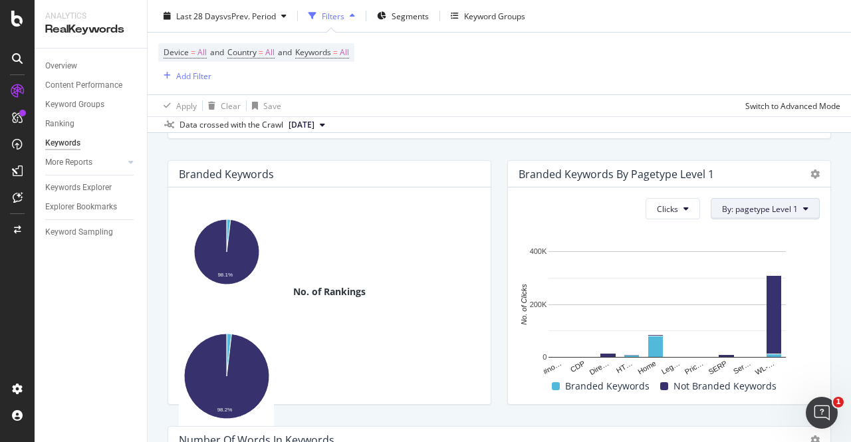
click at [722, 208] on span "By: pagetype Level 1" at bounding box center [760, 209] width 76 height 11
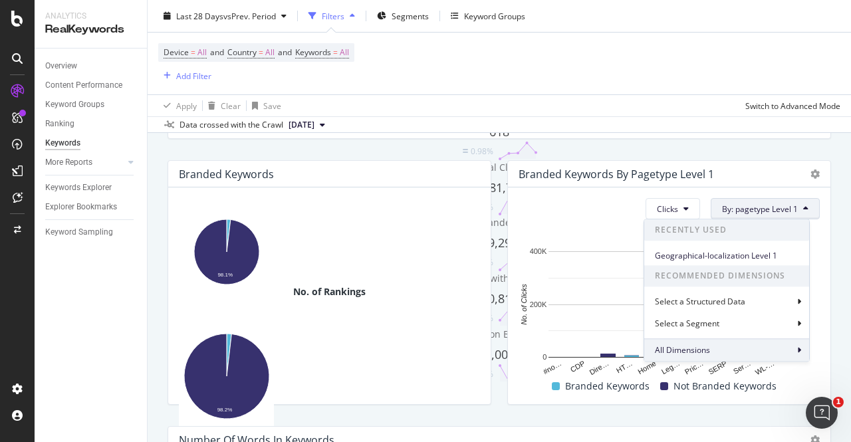
click at [708, 350] on span "All Dimensions" at bounding box center [682, 350] width 55 height 11
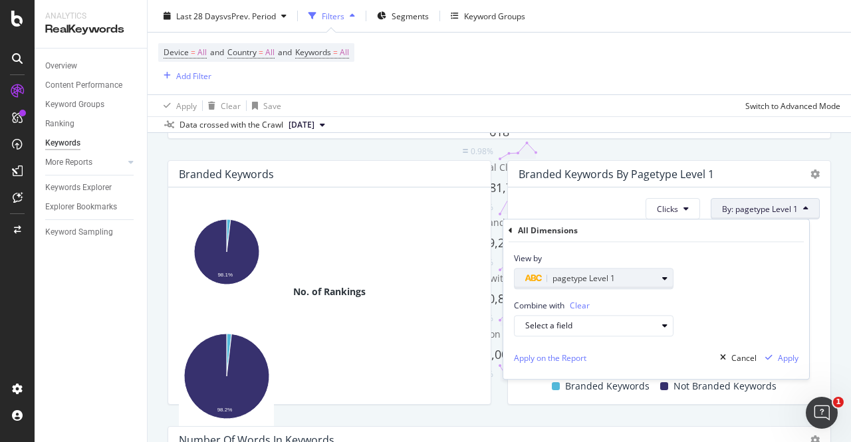
click at [597, 273] on span "pagetype Level 1" at bounding box center [584, 278] width 63 height 11
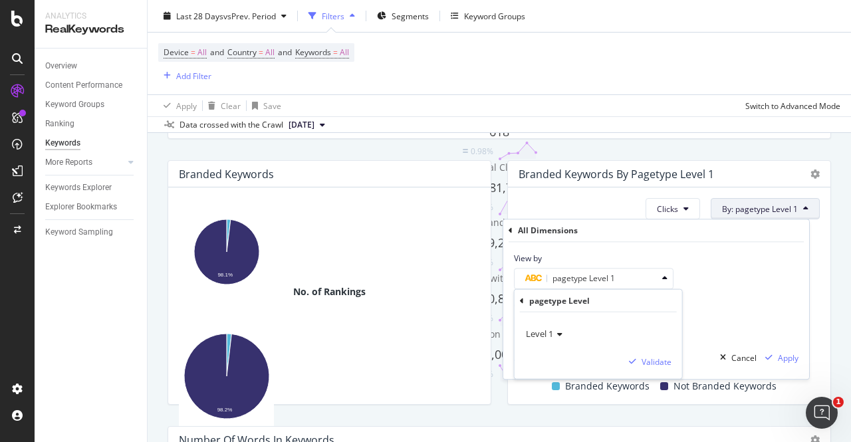
click at [523, 299] on icon at bounding box center [522, 301] width 4 height 8
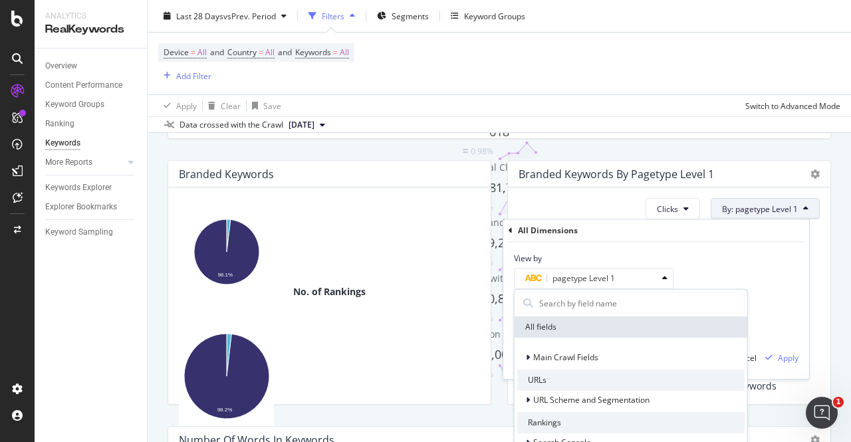
scroll to position [241, 0]
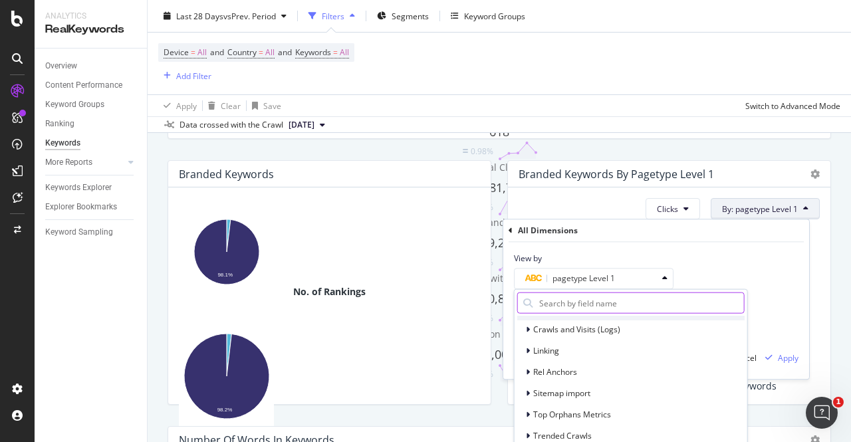
click at [575, 302] on input "text" at bounding box center [641, 303] width 206 height 20
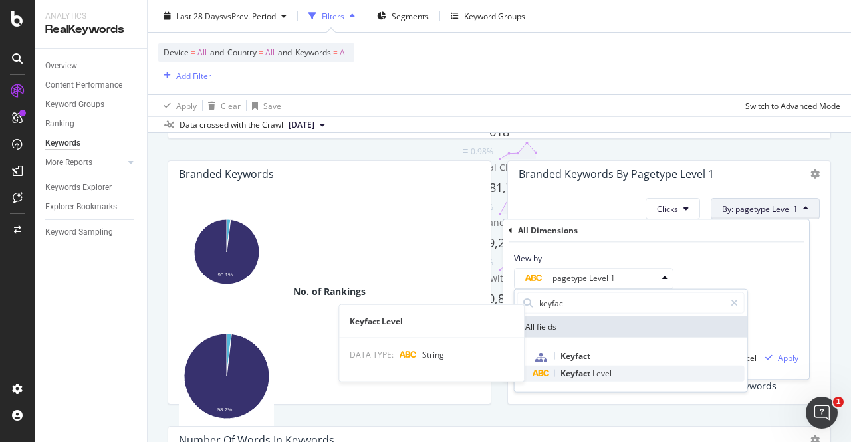
type input "keyfac"
click at [584, 373] on span "Keyfact" at bounding box center [577, 373] width 32 height 11
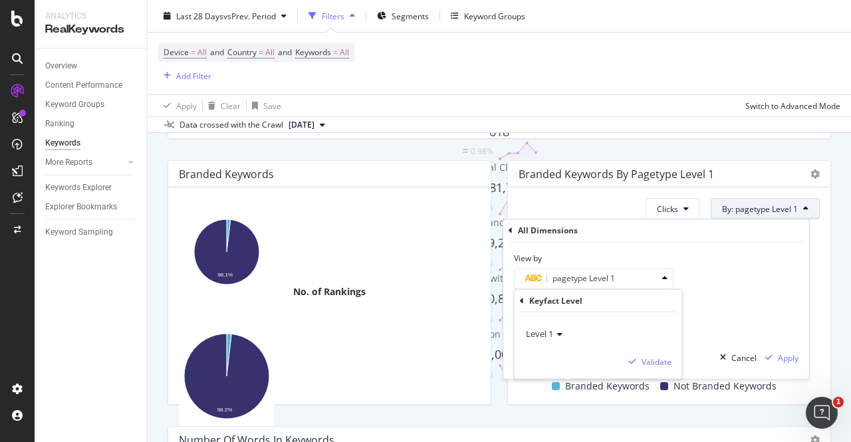
click at [547, 335] on span "Level 1" at bounding box center [539, 334] width 27 height 12
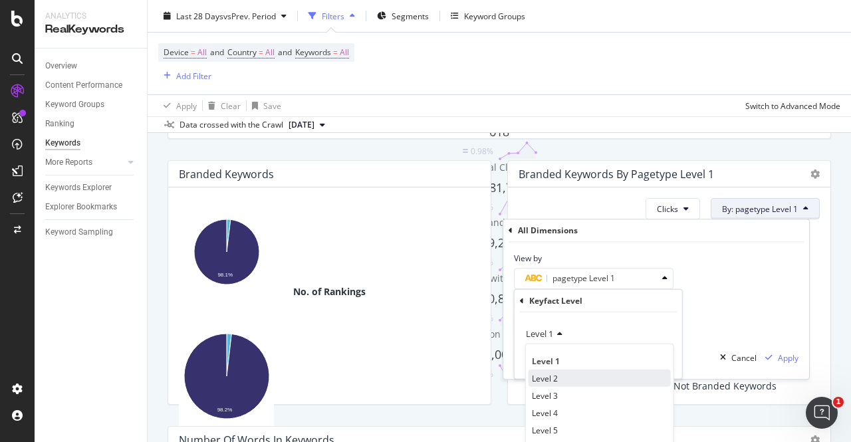
click at [555, 378] on span "Level 2" at bounding box center [545, 378] width 26 height 11
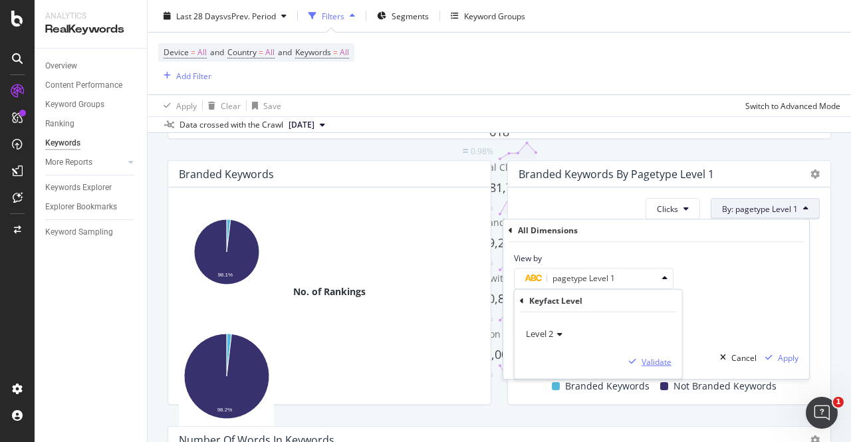
click at [659, 363] on div "Validate" at bounding box center [657, 361] width 30 height 11
click at [789, 358] on div "Apply" at bounding box center [788, 358] width 21 height 11
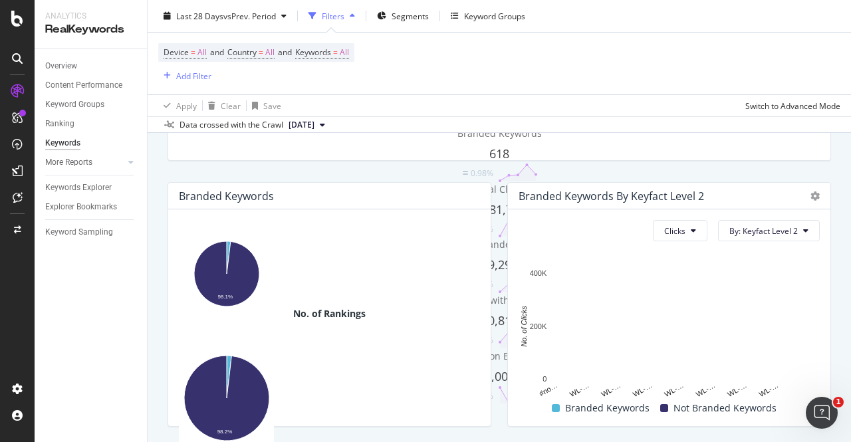
scroll to position [180, 0]
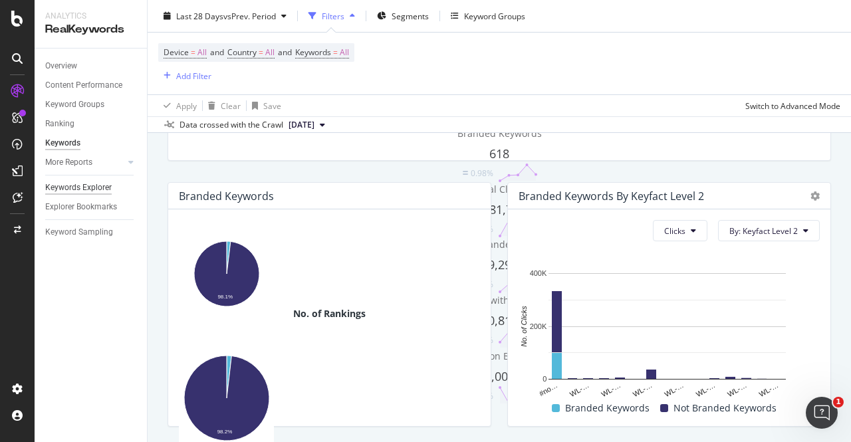
click at [78, 190] on div "Keywords Explorer" at bounding box center [78, 188] width 67 height 14
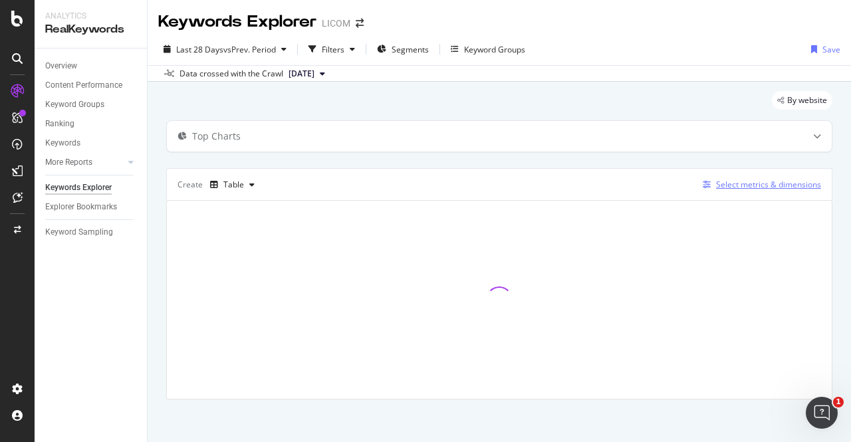
click at [750, 182] on div "Select metrics & dimensions" at bounding box center [768, 184] width 105 height 11
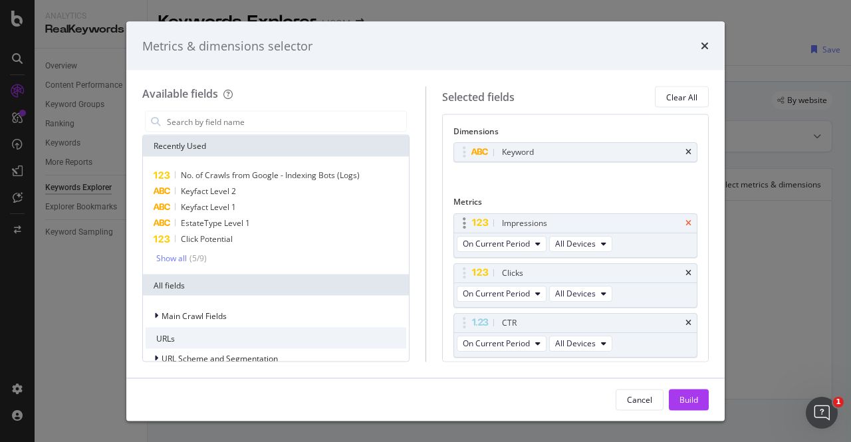
click at [686, 219] on icon "times" at bounding box center [689, 223] width 6 height 8
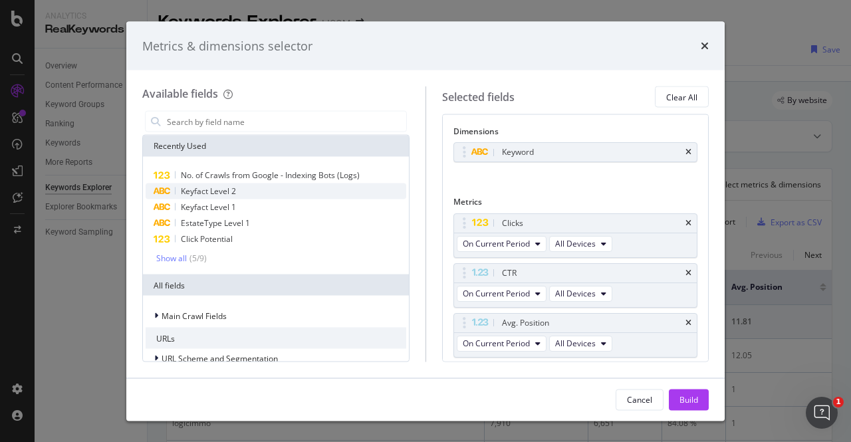
click at [197, 195] on span "Keyfact Level 2" at bounding box center [208, 191] width 55 height 11
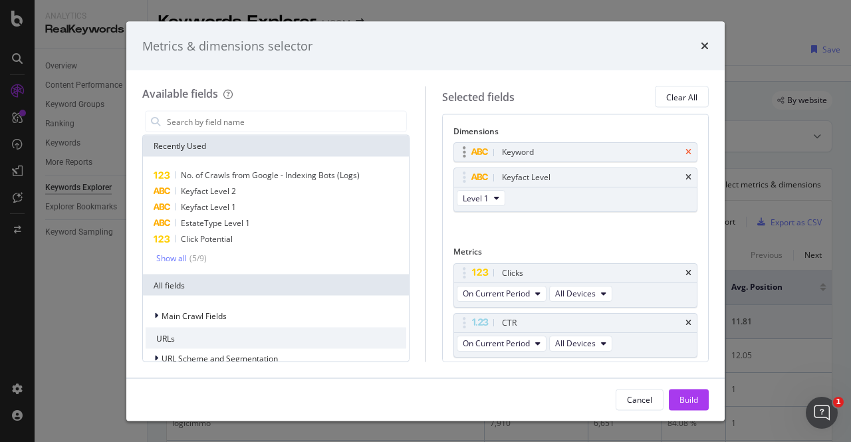
click at [686, 150] on icon "times" at bounding box center [689, 152] width 6 height 8
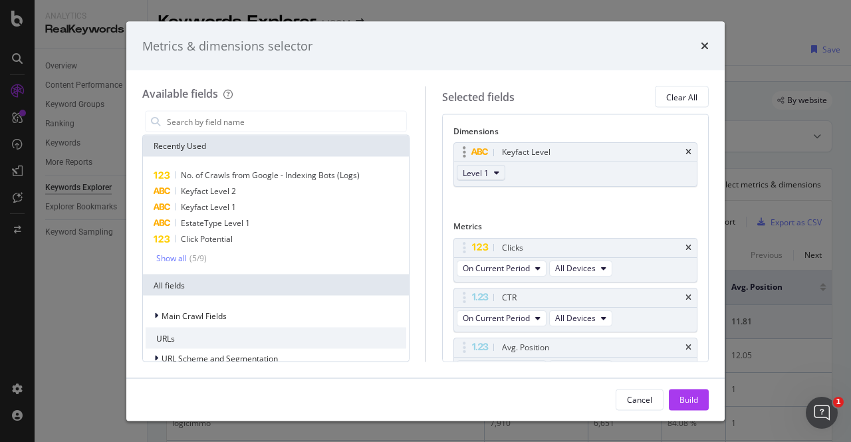
click at [464, 170] on span "Level 1" at bounding box center [476, 172] width 26 height 11
click at [492, 221] on span "Level 2" at bounding box center [481, 221] width 27 height 12
click at [593, 99] on div "Selected fields Clear All" at bounding box center [575, 96] width 267 height 21
click at [686, 293] on icon "times" at bounding box center [689, 297] width 6 height 8
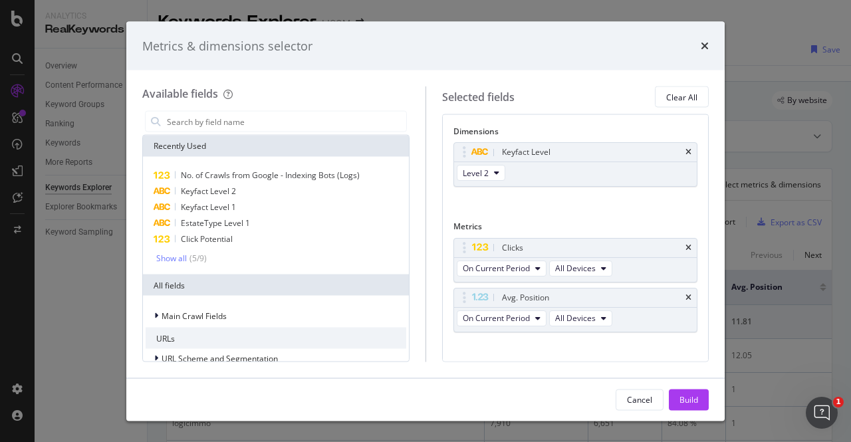
click at [686, 293] on icon "times" at bounding box center [689, 297] width 6 height 8
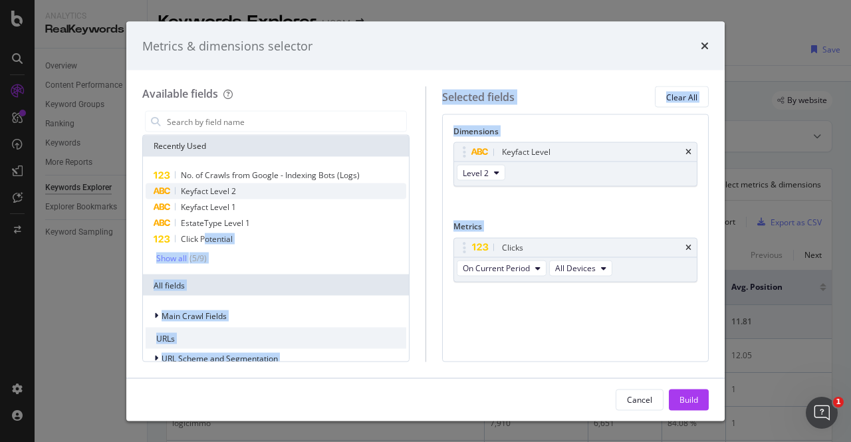
drag, startPoint x: 204, startPoint y: 245, endPoint x: 331, endPoint y: 196, distance: 136.6
click at [331, 196] on div "No. of Crawls from Google - Indexing Bots (Logs) Keyfact Level 2 Keyfact Level …" at bounding box center [276, 216] width 261 height 96
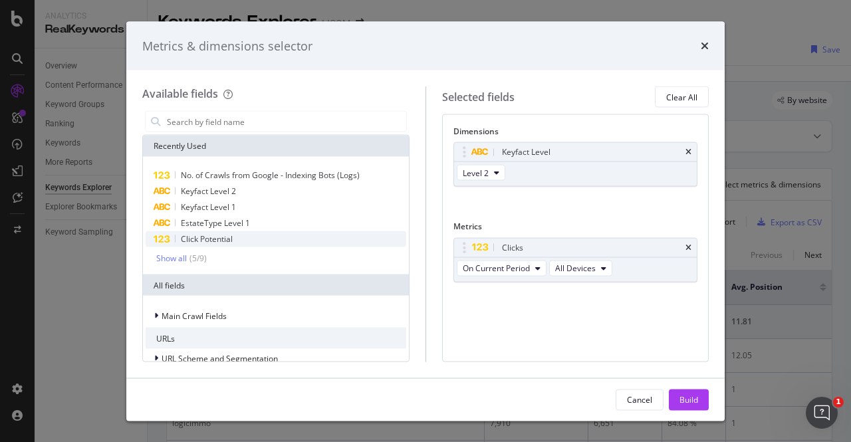
click at [223, 239] on span "Click Potential" at bounding box center [207, 238] width 52 height 11
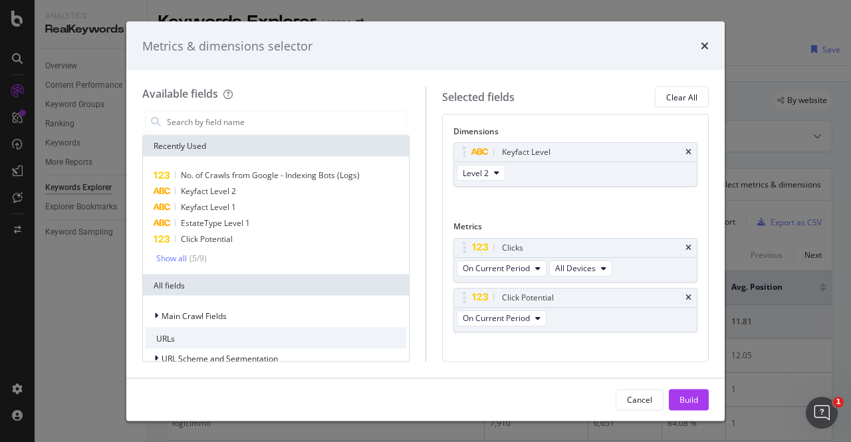
click at [531, 87] on div "Selected fields Clear All" at bounding box center [575, 96] width 267 height 21
click at [690, 399] on div "Build" at bounding box center [689, 399] width 19 height 11
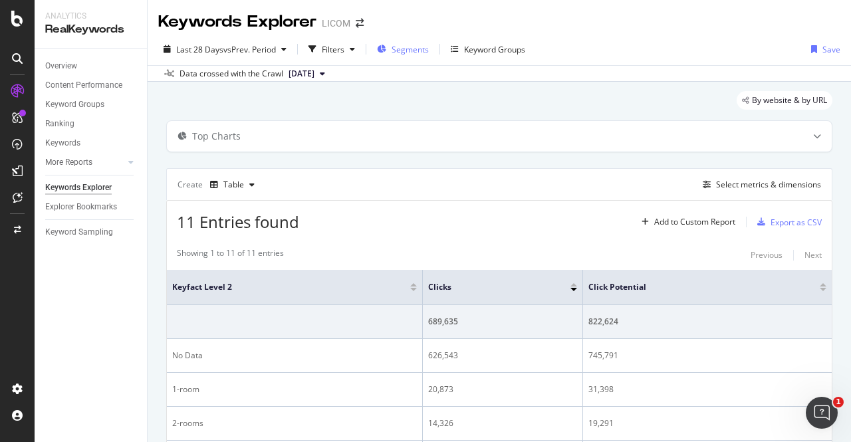
click at [420, 49] on span "Segments" at bounding box center [410, 49] width 37 height 11
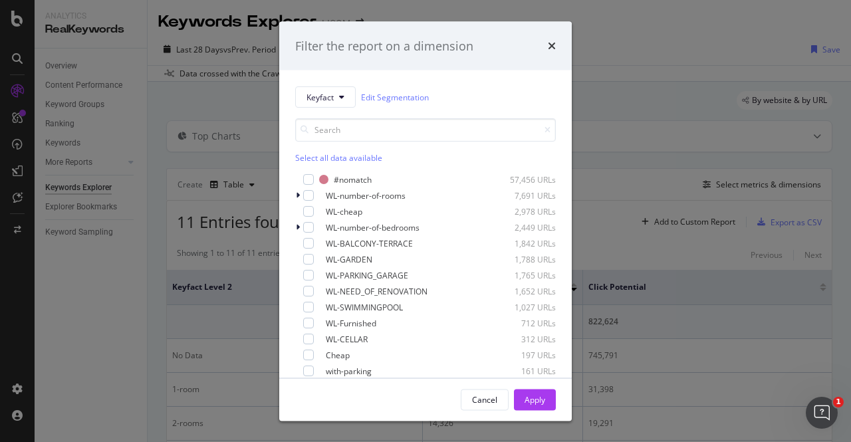
click at [327, 155] on div "Select all data available" at bounding box center [425, 157] width 261 height 11
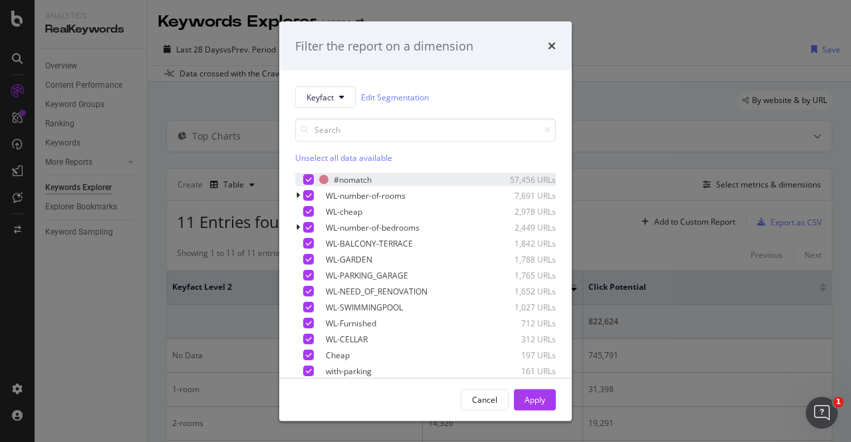
click at [311, 176] on icon "modal" at bounding box center [309, 179] width 6 height 7
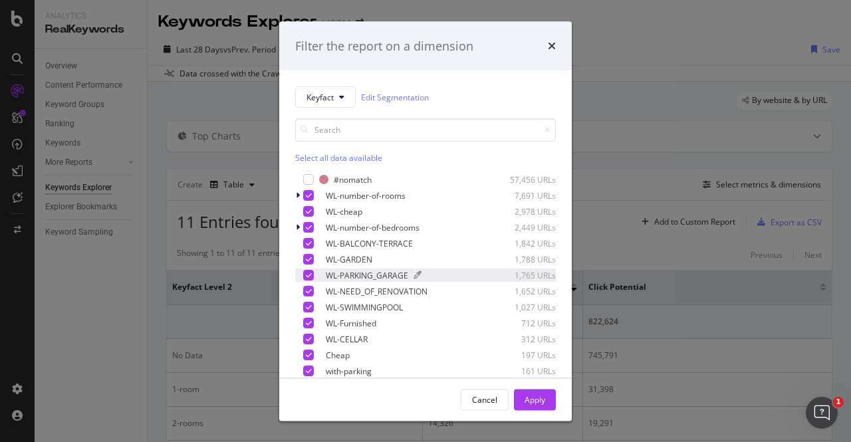
scroll to position [63, 0]
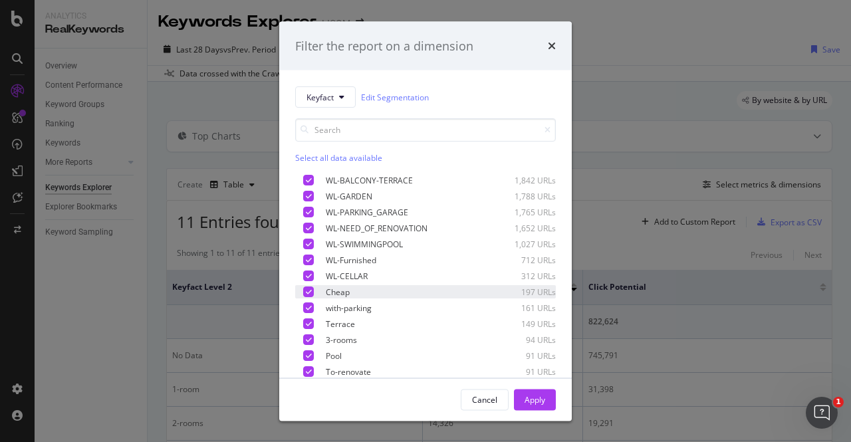
click at [311, 289] on icon "modal" at bounding box center [309, 292] width 6 height 7
click at [307, 303] on div "modal" at bounding box center [308, 308] width 11 height 11
click at [307, 321] on icon "modal" at bounding box center [309, 324] width 6 height 7
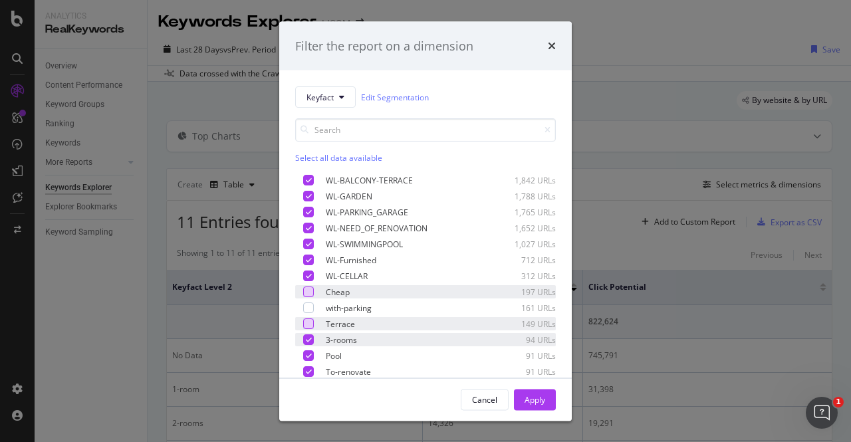
click at [307, 337] on icon "modal" at bounding box center [309, 340] width 6 height 7
click at [309, 351] on div "modal" at bounding box center [308, 356] width 11 height 11
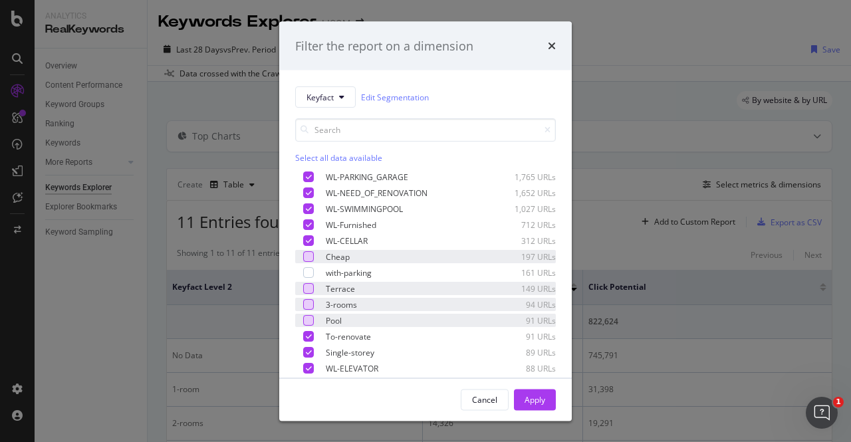
scroll to position [99, 0]
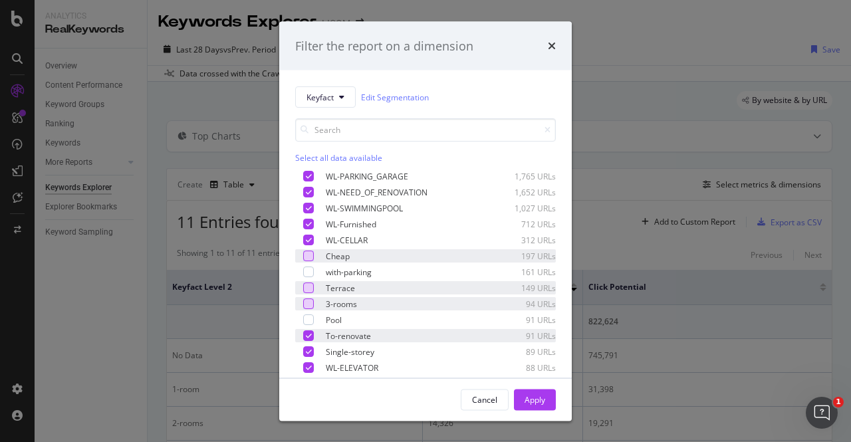
click at [307, 337] on icon "modal" at bounding box center [309, 336] width 6 height 7
click at [306, 357] on div "Single-storey 89 URLs" at bounding box center [425, 351] width 261 height 13
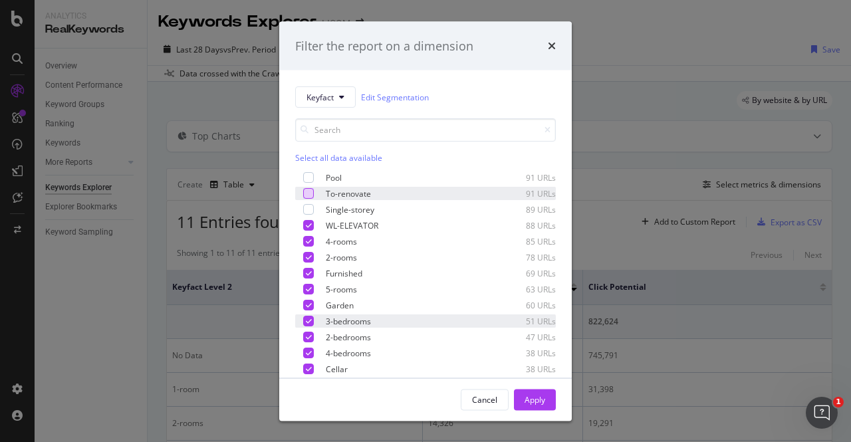
scroll to position [285, 0]
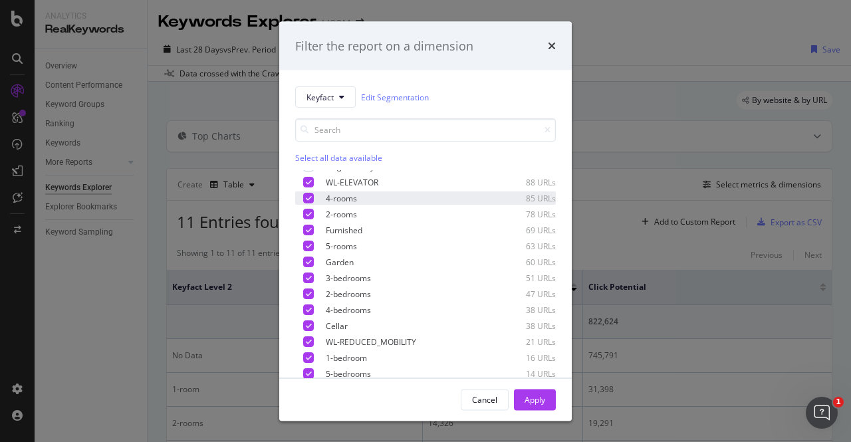
click at [307, 196] on icon "modal" at bounding box center [309, 198] width 6 height 7
click at [307, 211] on icon "modal" at bounding box center [309, 214] width 6 height 7
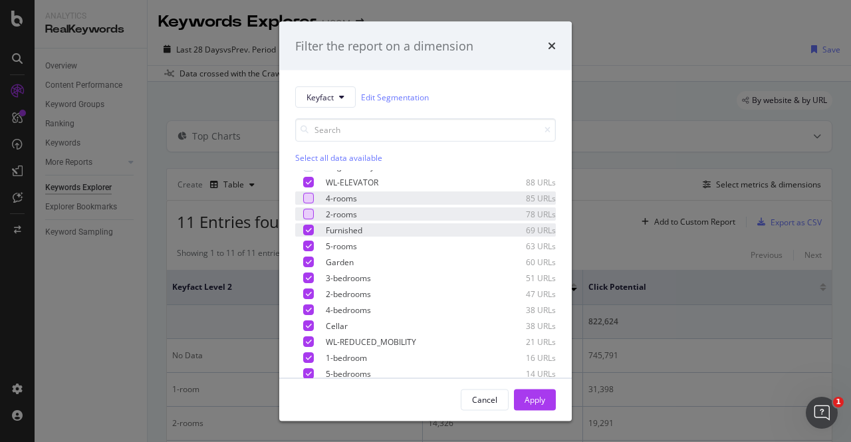
click at [309, 229] on icon "modal" at bounding box center [309, 230] width 6 height 7
click at [309, 245] on icon "modal" at bounding box center [309, 246] width 6 height 7
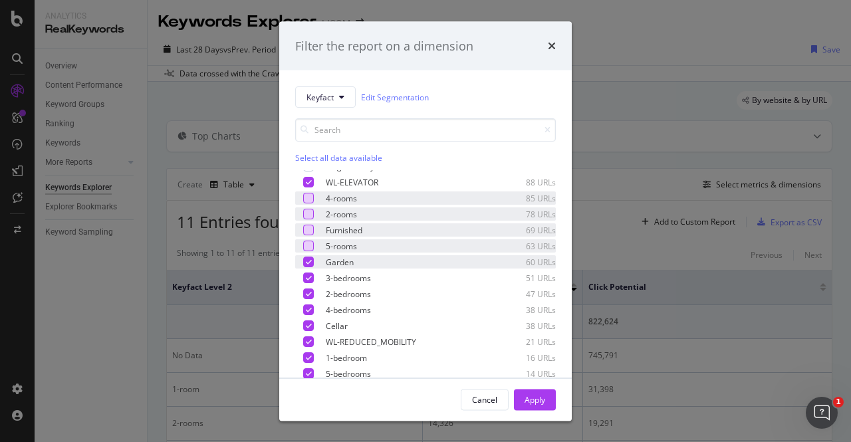
click at [307, 263] on icon "modal" at bounding box center [309, 262] width 6 height 7
click at [306, 278] on icon "modal" at bounding box center [309, 278] width 6 height 7
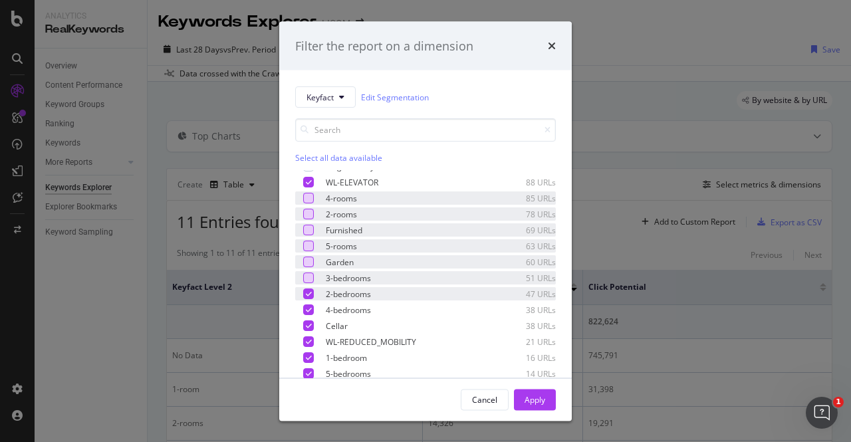
click at [305, 294] on div "modal" at bounding box center [308, 294] width 11 height 11
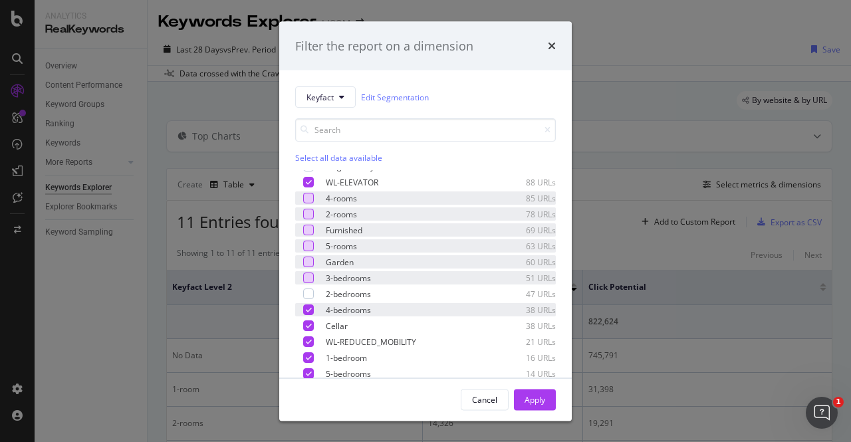
click at [306, 305] on div "modal" at bounding box center [308, 310] width 11 height 11
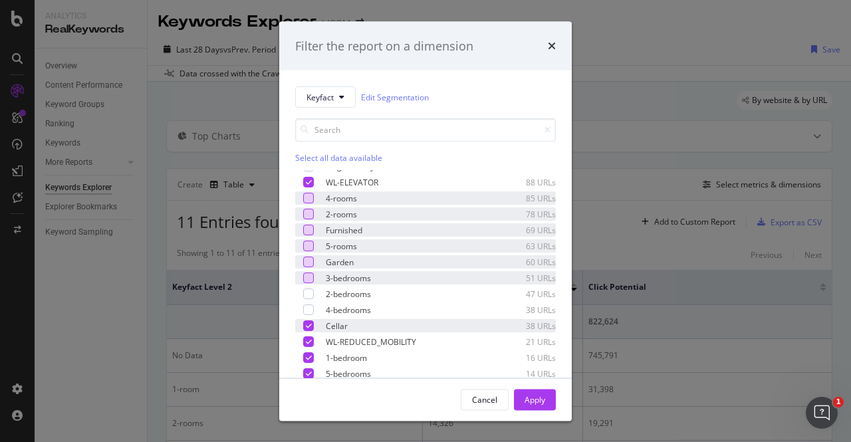
click at [306, 323] on icon "modal" at bounding box center [309, 326] width 6 height 7
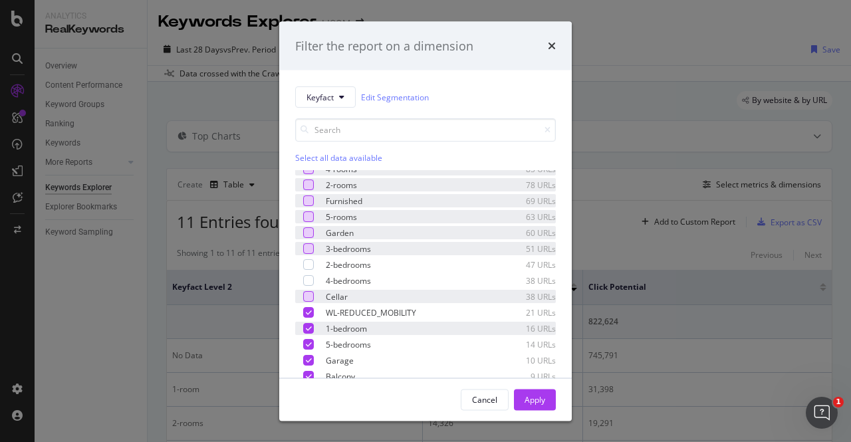
click at [306, 325] on icon "modal" at bounding box center [309, 328] width 6 height 7
click at [307, 346] on icon "modal" at bounding box center [309, 344] width 6 height 7
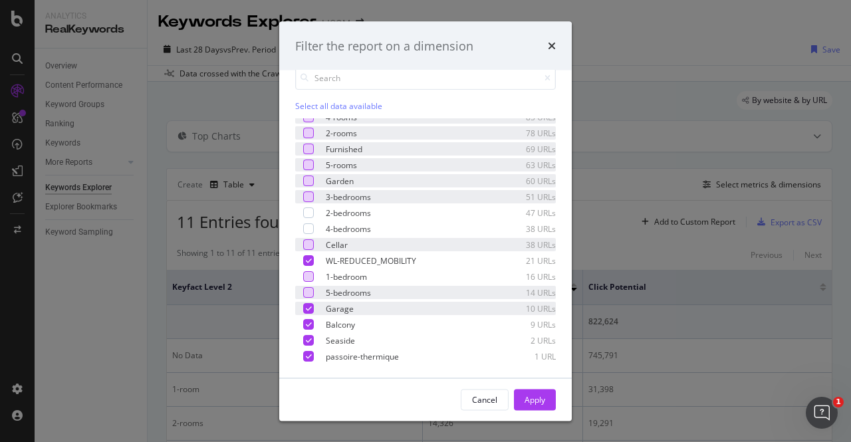
click at [308, 309] on icon "modal" at bounding box center [309, 308] width 6 height 7
click at [309, 325] on icon "modal" at bounding box center [309, 324] width 6 height 7
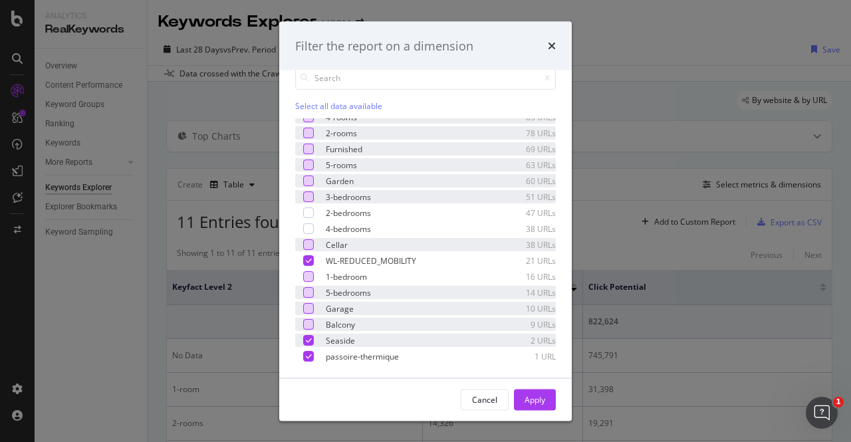
click at [307, 344] on div "modal" at bounding box center [308, 340] width 11 height 11
click at [307, 360] on div "modal" at bounding box center [308, 356] width 11 height 11
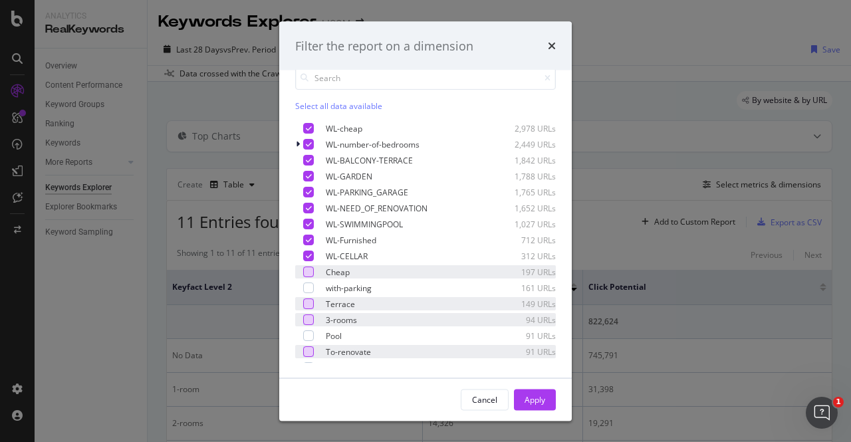
scroll to position [0, 0]
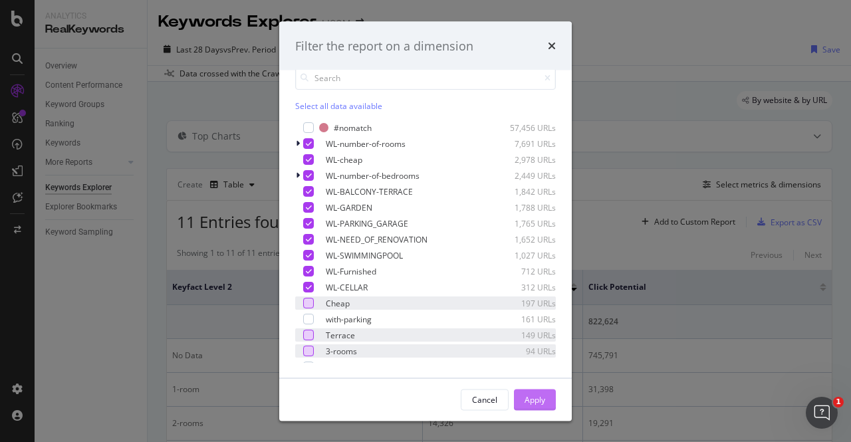
click at [545, 396] on button "Apply" at bounding box center [535, 399] width 42 height 21
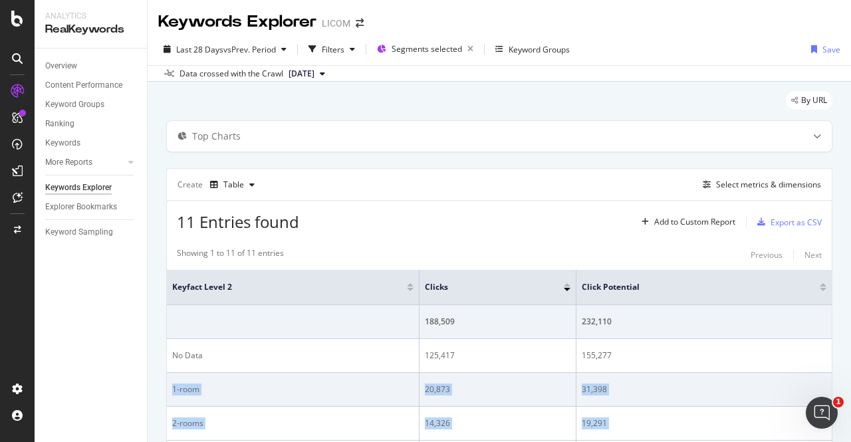
drag, startPoint x: 629, startPoint y: 362, endPoint x: 170, endPoint y: 386, distance: 459.6
copy tbody "1-room 20,873 31,398 2-rooms 14,326 19,291 3-rooms 11,757 13,711 4-rooms 5,875 …"
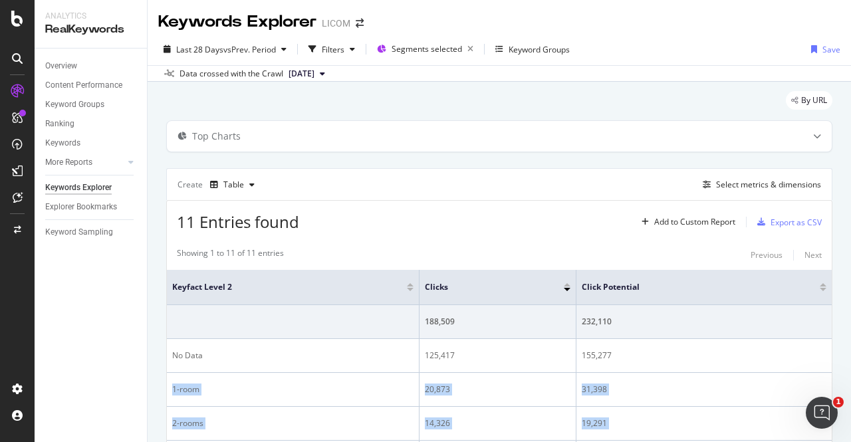
scroll to position [32, 0]
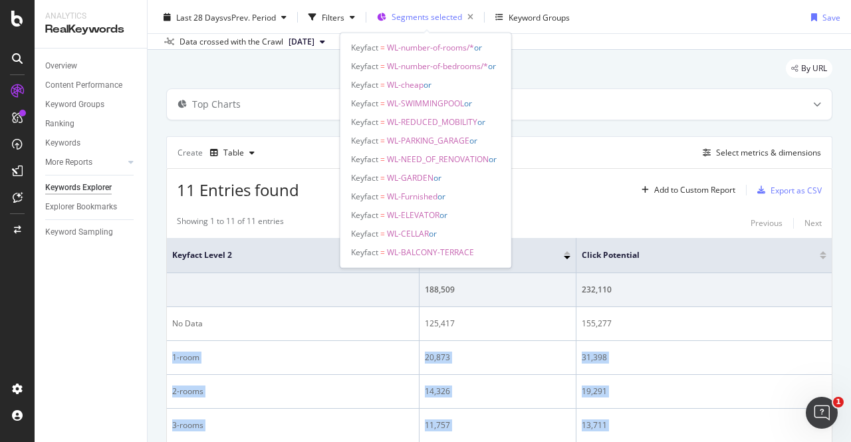
click at [408, 19] on span "Segments selected" at bounding box center [427, 16] width 71 height 11
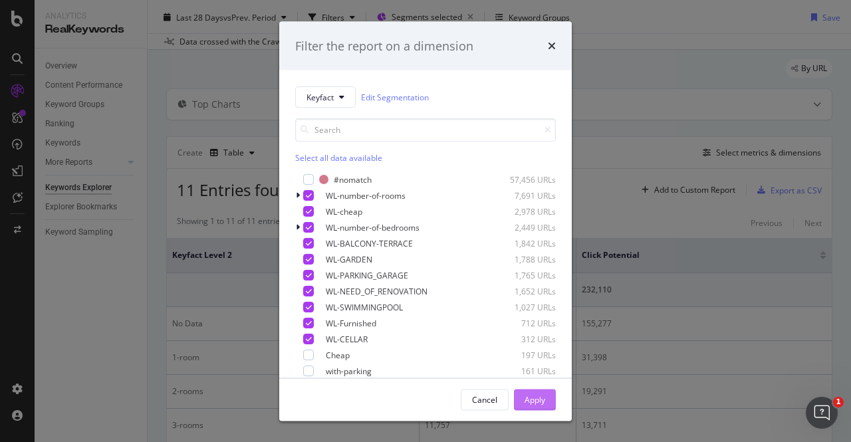
click at [541, 398] on div "Apply" at bounding box center [535, 399] width 21 height 11
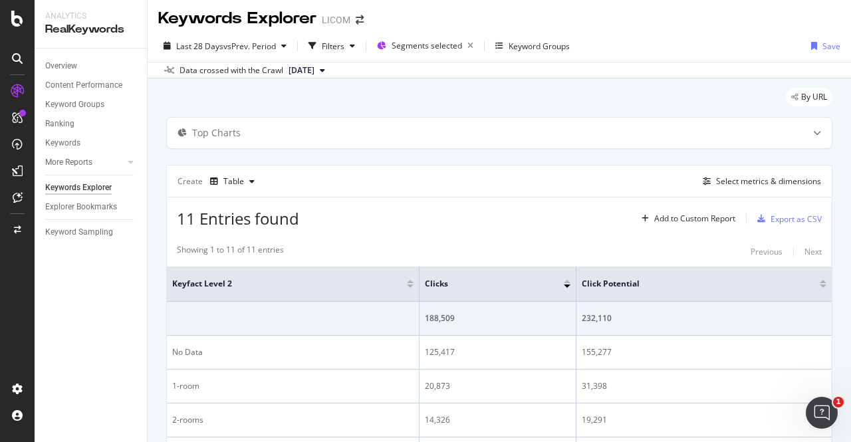
scroll to position [3, 0]
click at [735, 182] on div "Select metrics & dimensions" at bounding box center [768, 181] width 105 height 11
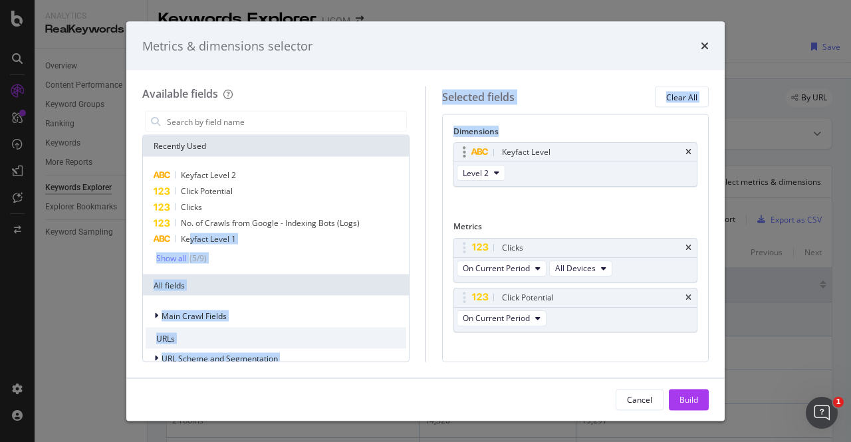
drag, startPoint x: 192, startPoint y: 238, endPoint x: 504, endPoint y: 144, distance: 326.0
click at [504, 144] on div "Available fields Recently Used Keyfact Level 2 Click Potential Clicks No. of Cr…" at bounding box center [425, 223] width 567 height 275
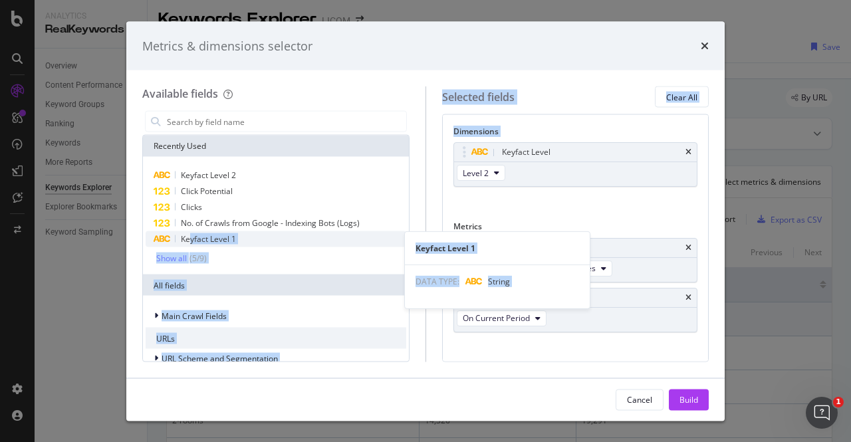
click at [193, 237] on span "Keyfact Level 1" at bounding box center [208, 238] width 55 height 11
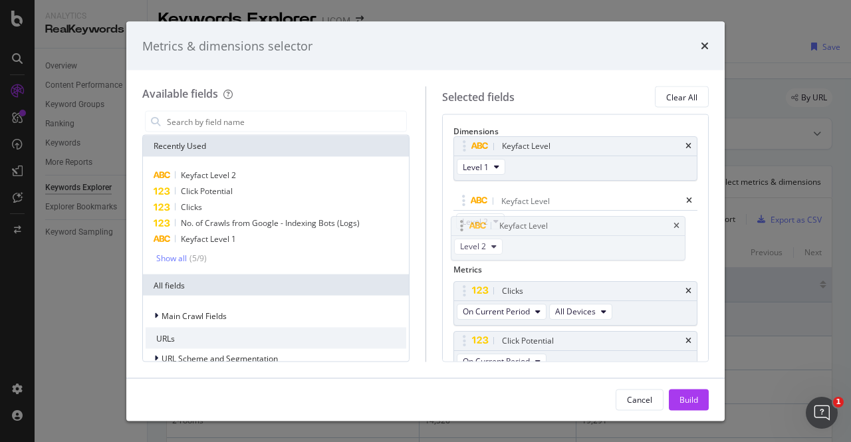
drag, startPoint x: 550, startPoint y: 166, endPoint x: 548, endPoint y: 243, distance: 77.2
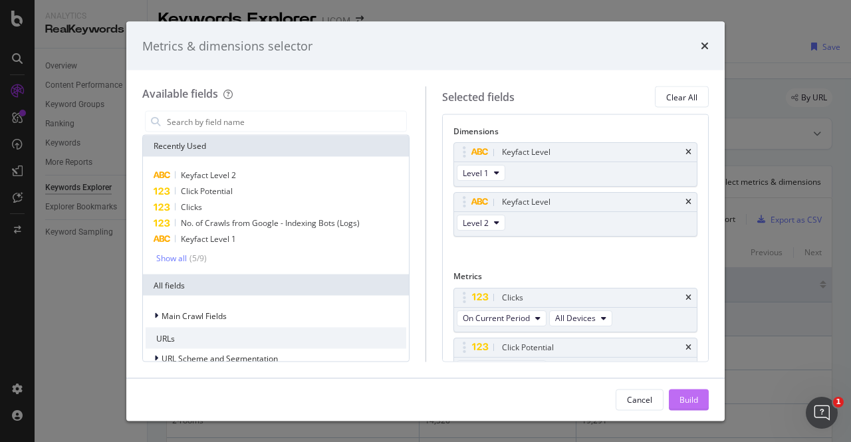
click at [682, 400] on div "Build" at bounding box center [689, 399] width 19 height 11
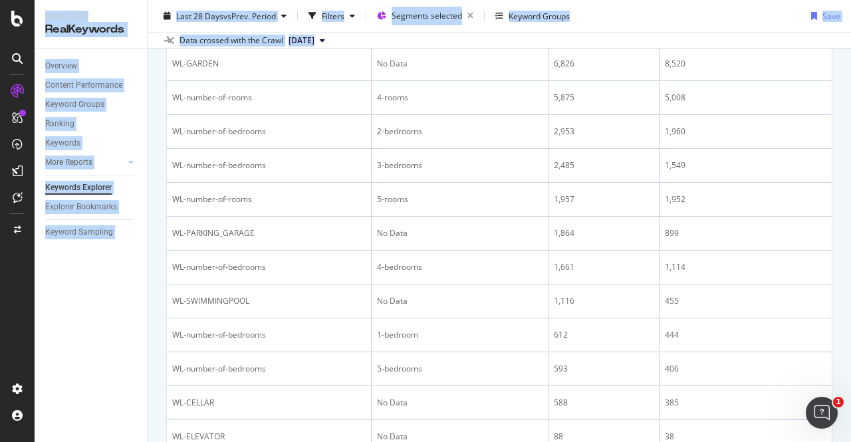
scroll to position [645, 0]
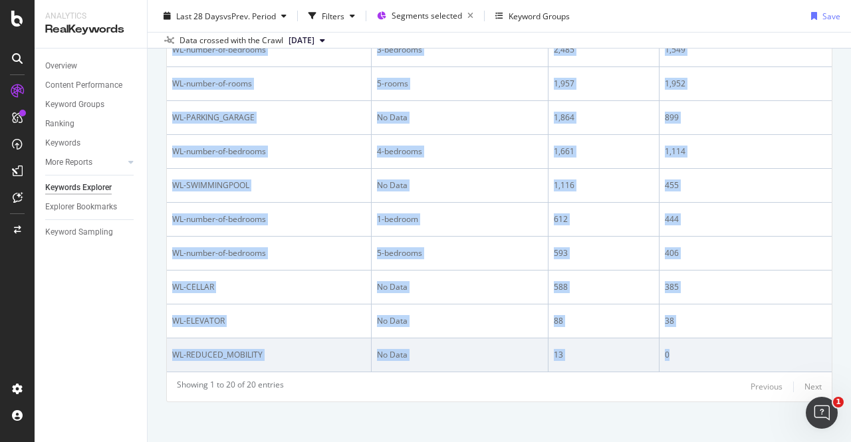
drag, startPoint x: 170, startPoint y: 187, endPoint x: 689, endPoint y: 360, distance: 546.9
click at [689, 360] on tbody "188,509 232,110 WL-cheap No Data 80,220 110,831 WL-number-of-rooms 1-room 20,87…" at bounding box center [499, 16] width 665 height 712
copy tbody "WL-cheap No Data 80,220 110,831 WL-number-of-rooms 1-room 20,873 31,398 WL-NEED…"
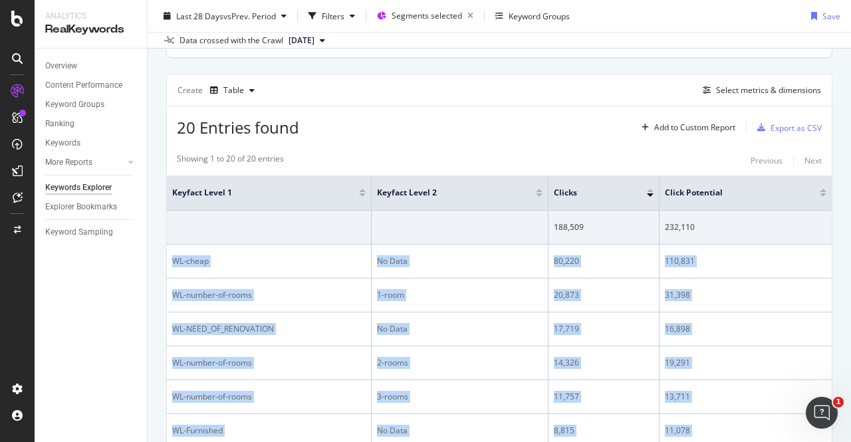
scroll to position [90, 0]
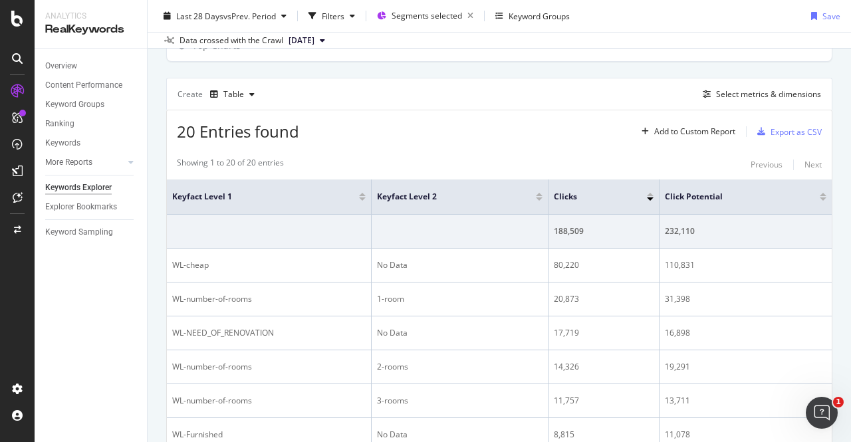
click at [529, 131] on div "20 Entries found Add to Custom Report Export as CSV" at bounding box center [499, 126] width 665 height 33
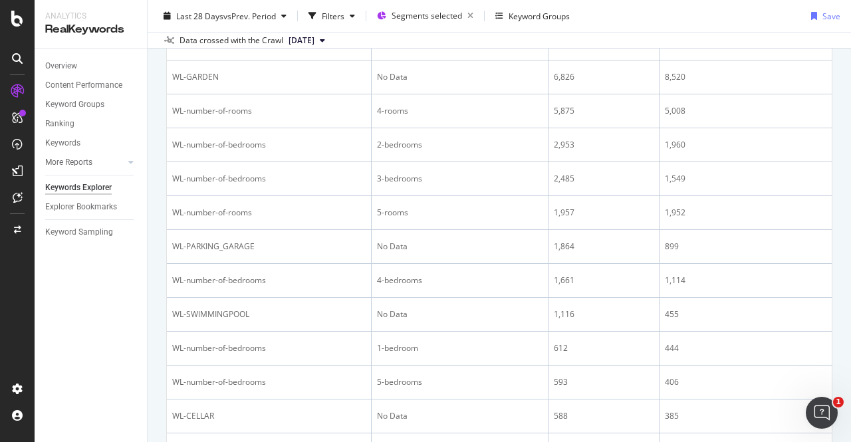
scroll to position [526, 0]
